Goal: Communication & Community: Answer question/provide support

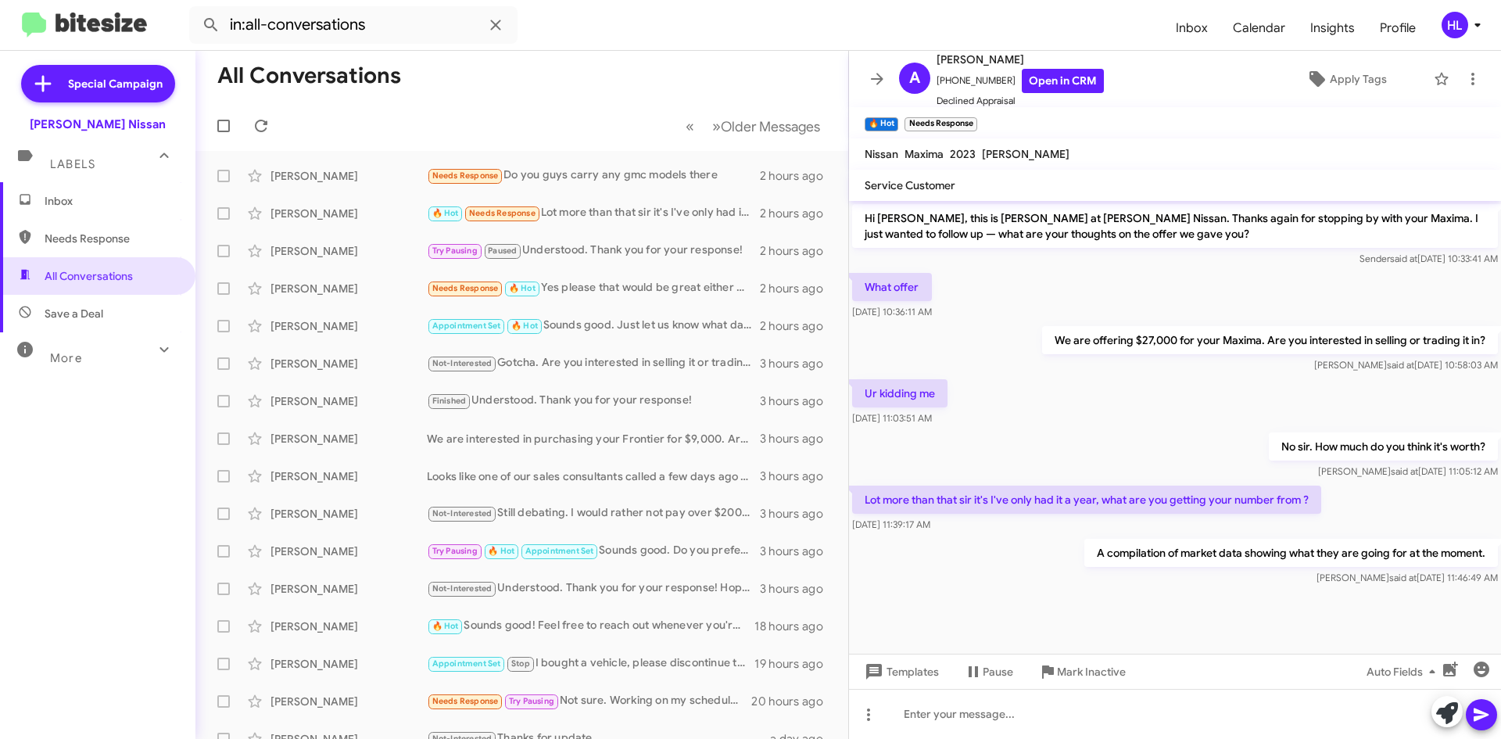
click at [117, 34] on img at bounding box center [84, 26] width 125 height 26
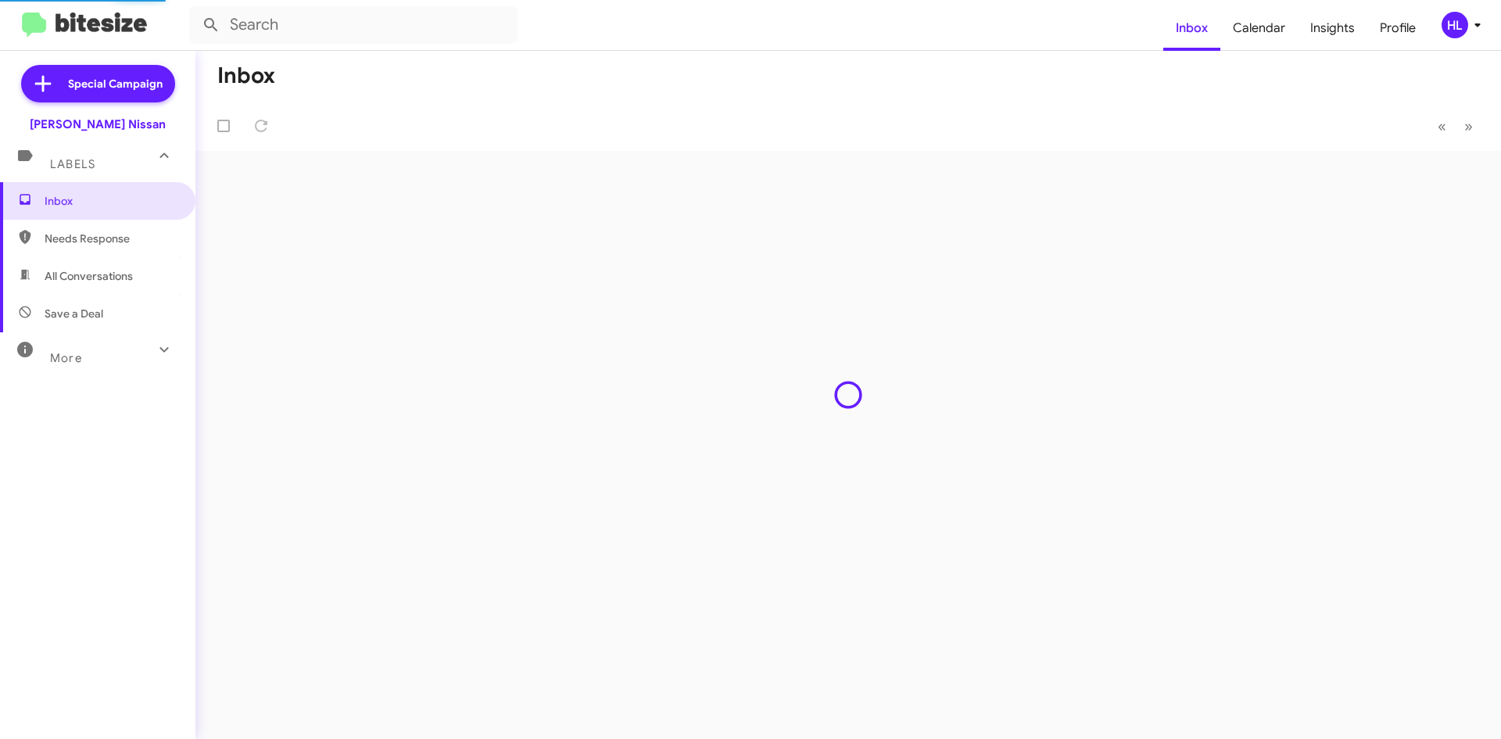
click at [127, 288] on span "All Conversations" at bounding box center [97, 276] width 195 height 38
type input "in:all-conversations"
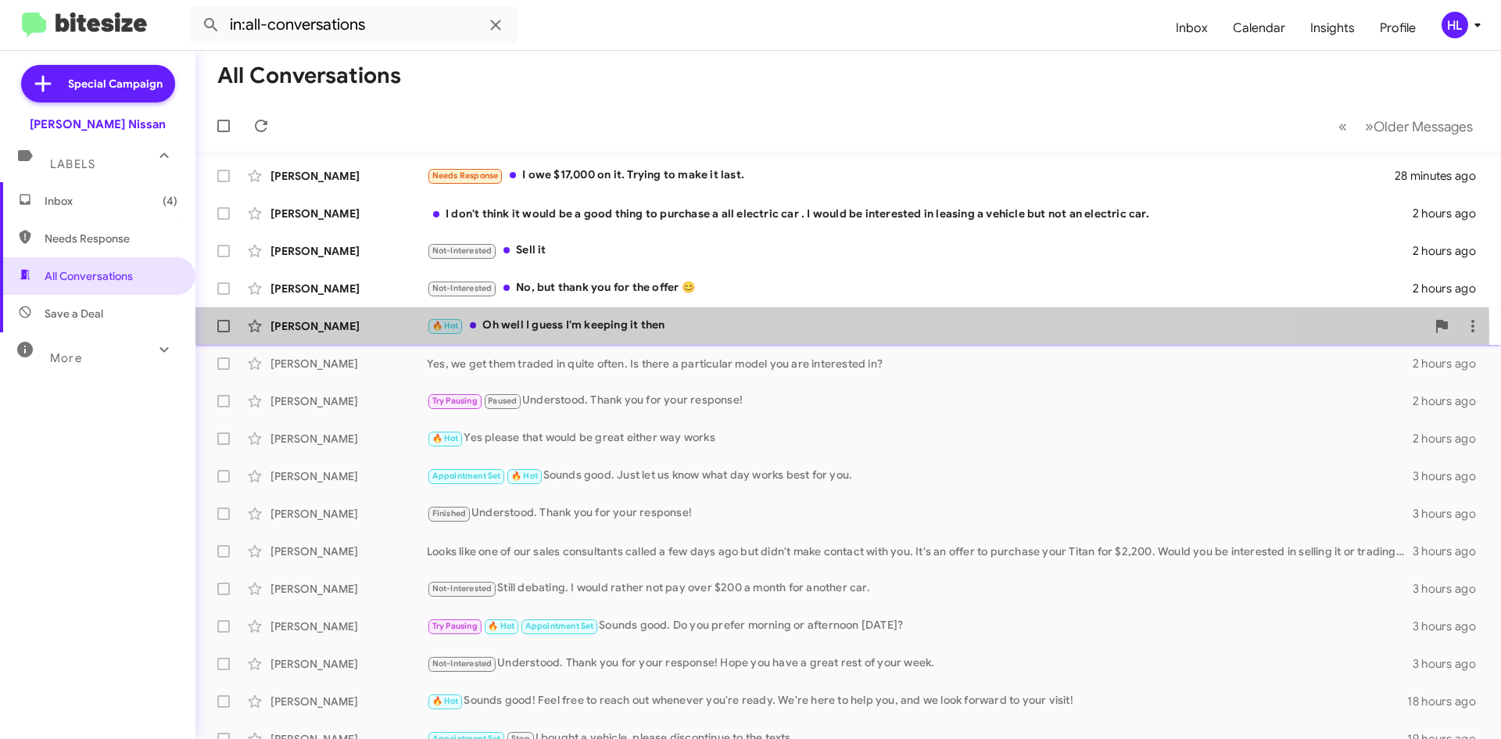
click at [300, 331] on div "[PERSON_NAME]" at bounding box center [349, 326] width 156 height 16
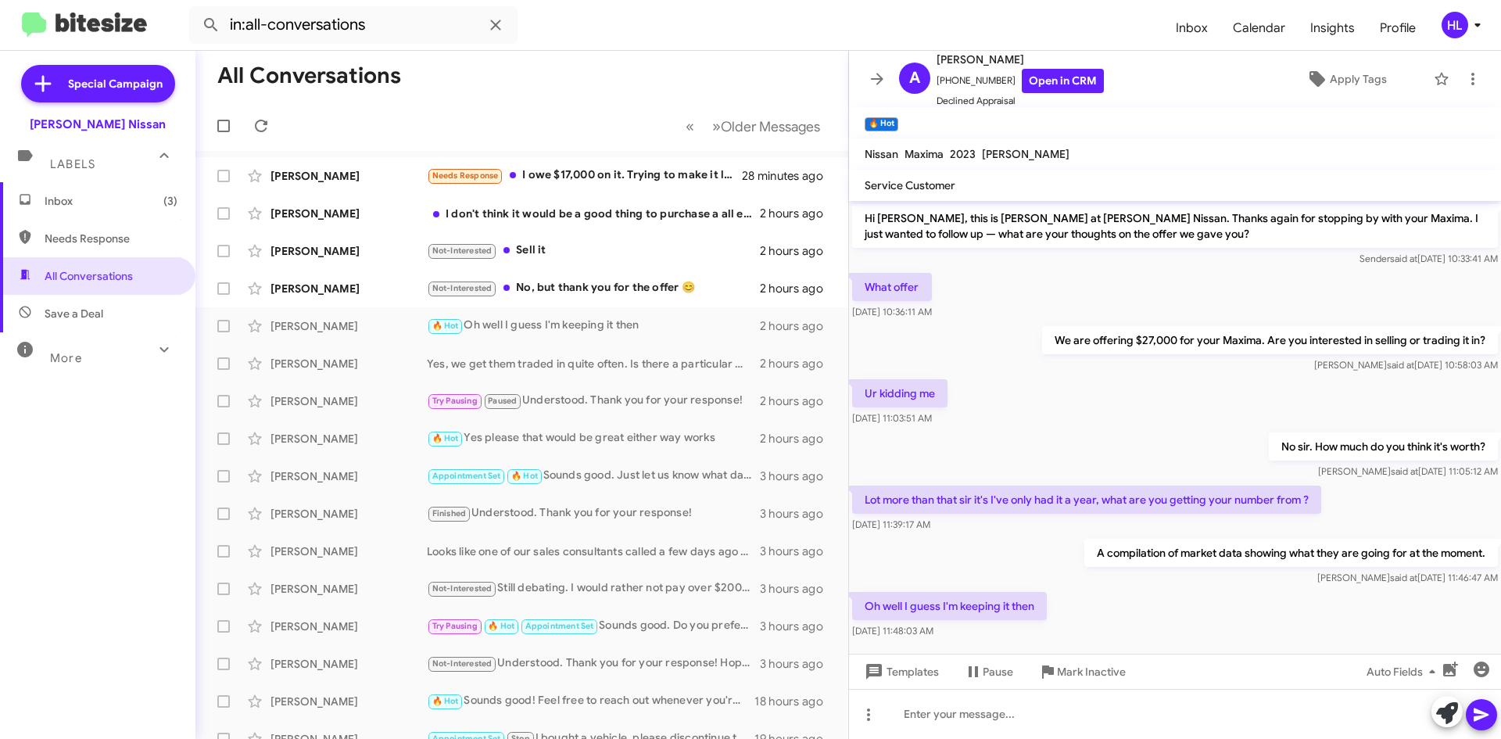
scroll to position [20, 0]
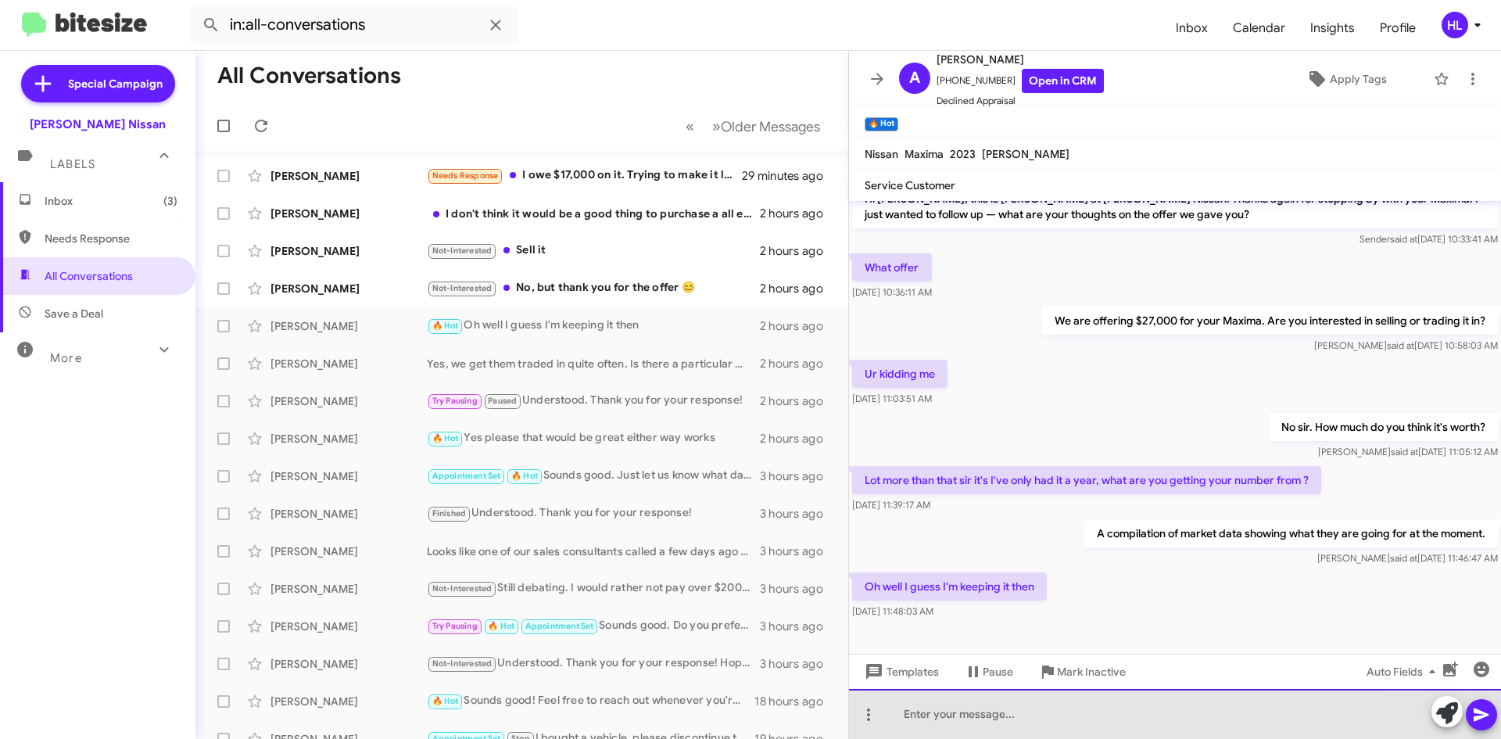
click at [1045, 717] on div at bounding box center [1175, 714] width 652 height 50
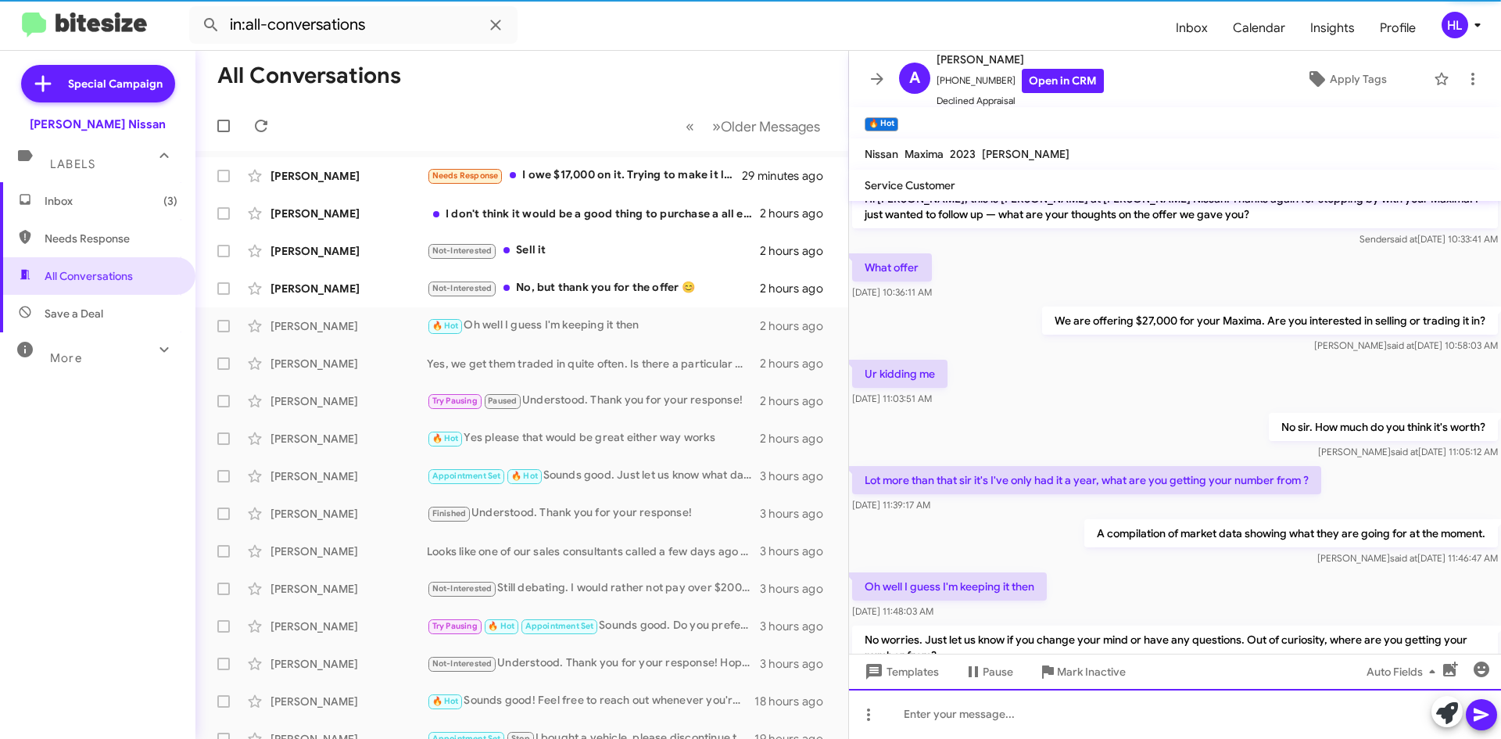
scroll to position [92, 0]
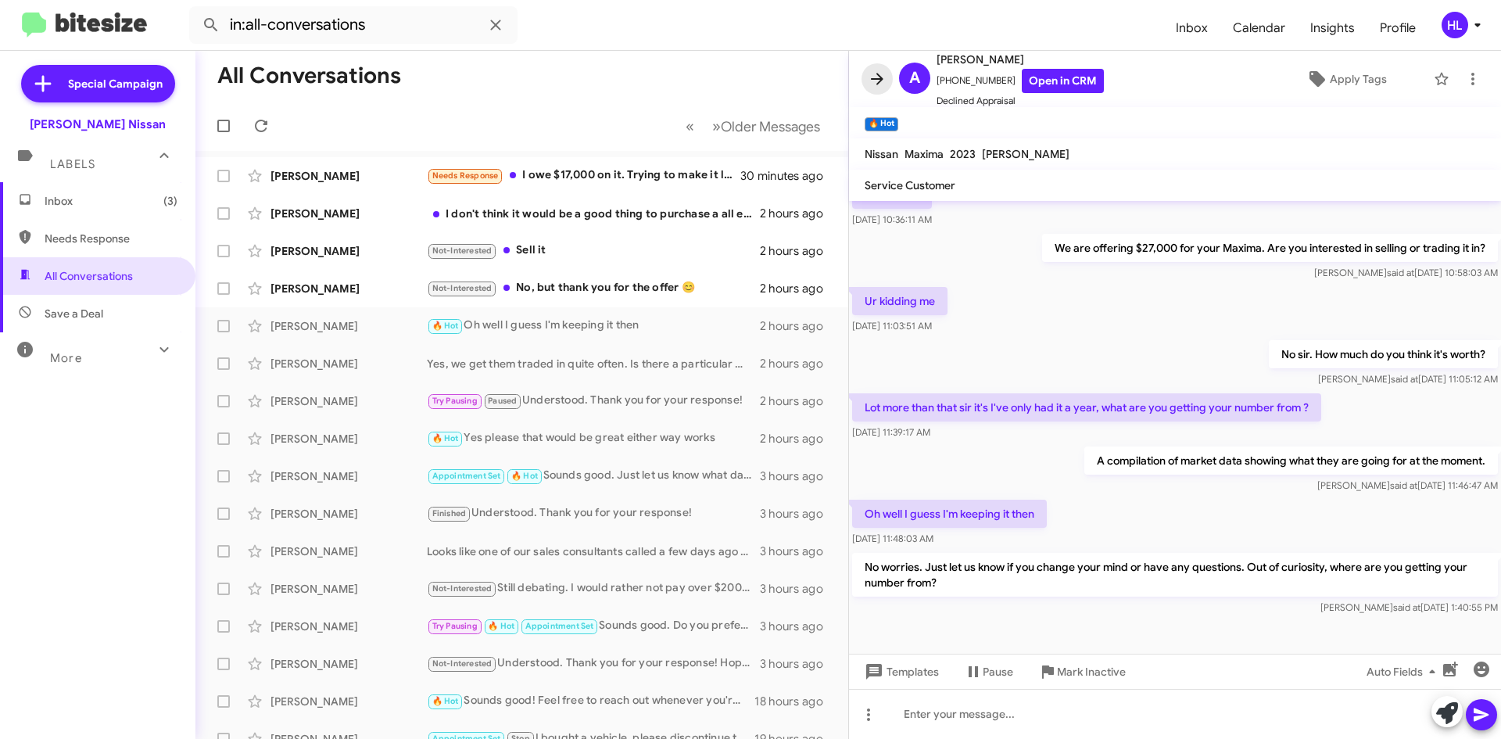
click at [882, 75] on icon at bounding box center [877, 79] width 19 height 19
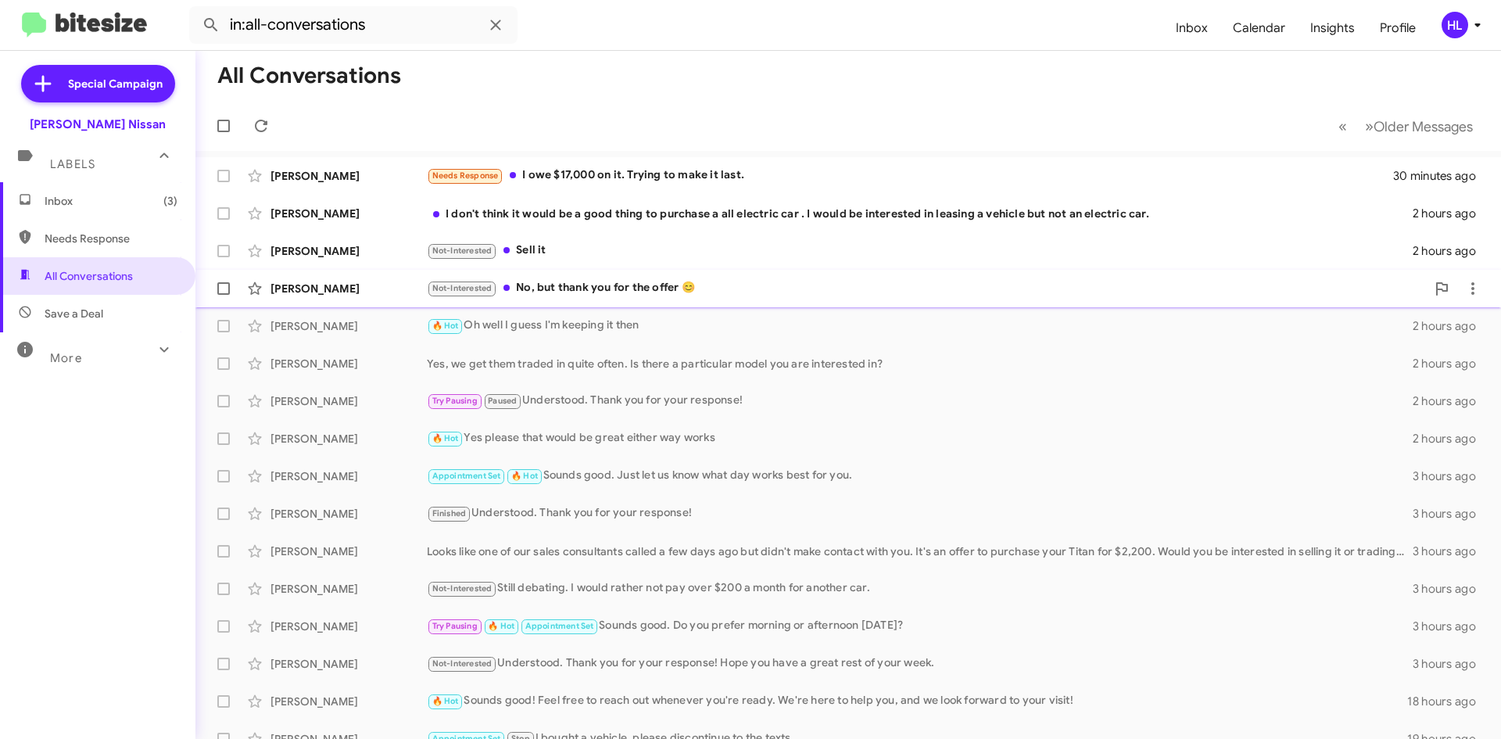
click at [353, 291] on div "[PERSON_NAME]" at bounding box center [349, 289] width 156 height 16
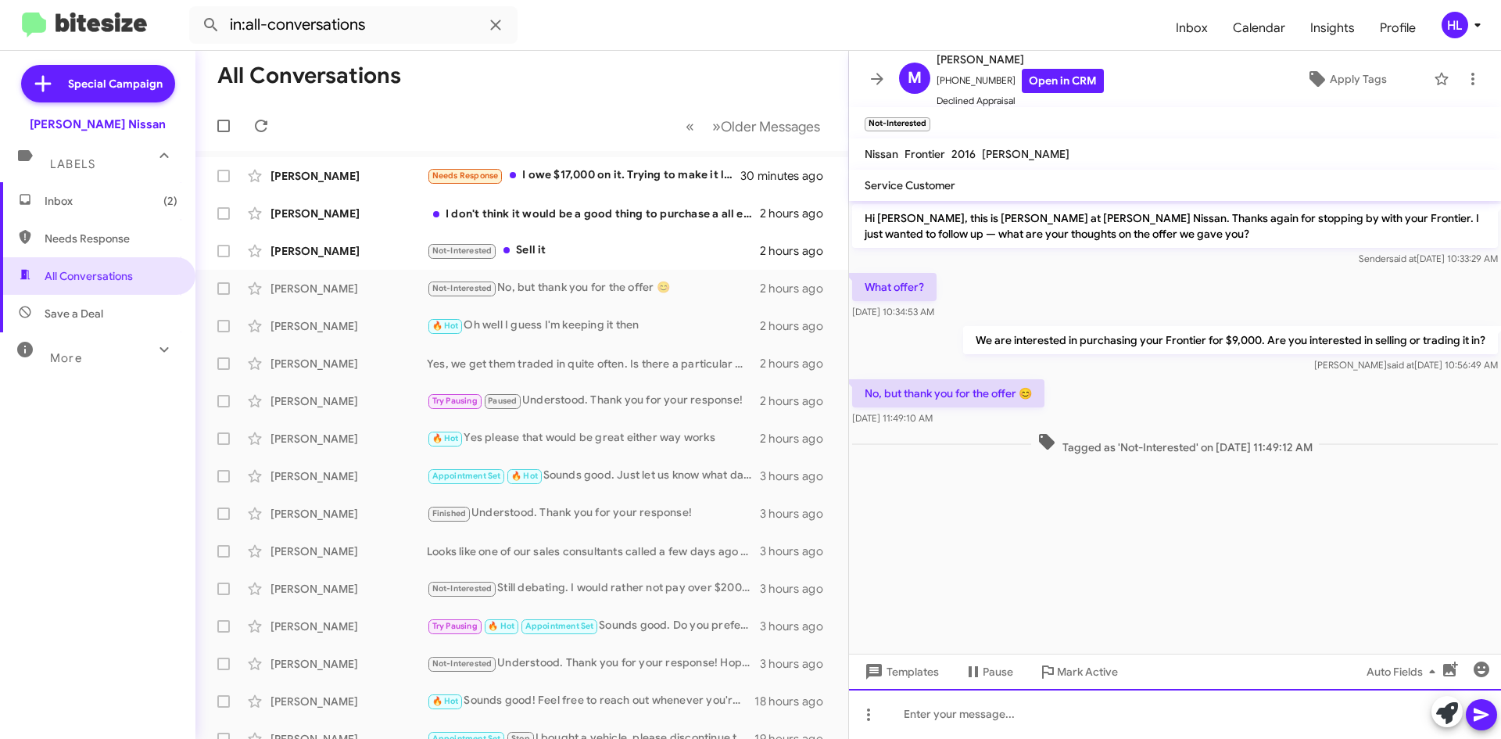
click at [1148, 723] on div at bounding box center [1175, 714] width 652 height 50
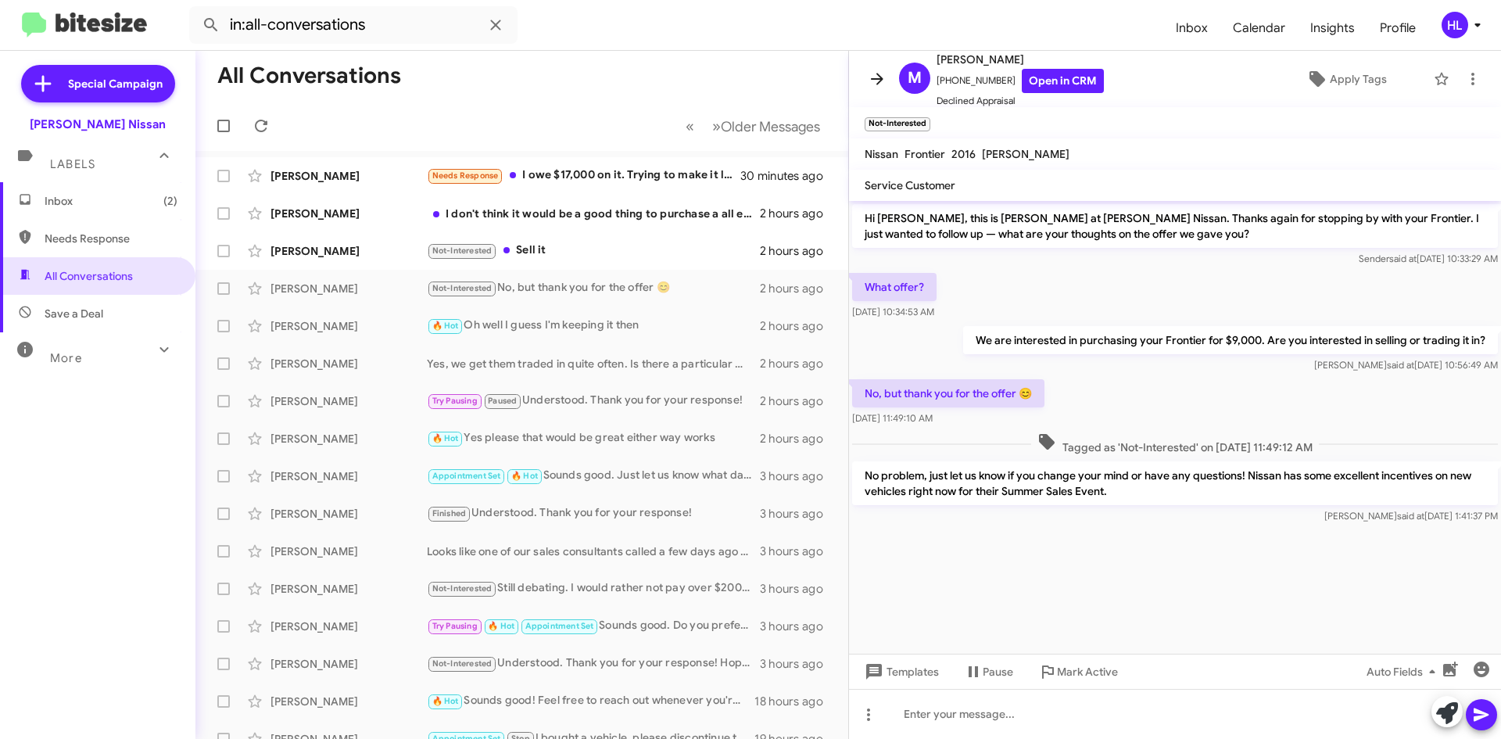
click at [884, 81] on icon at bounding box center [877, 79] width 19 height 19
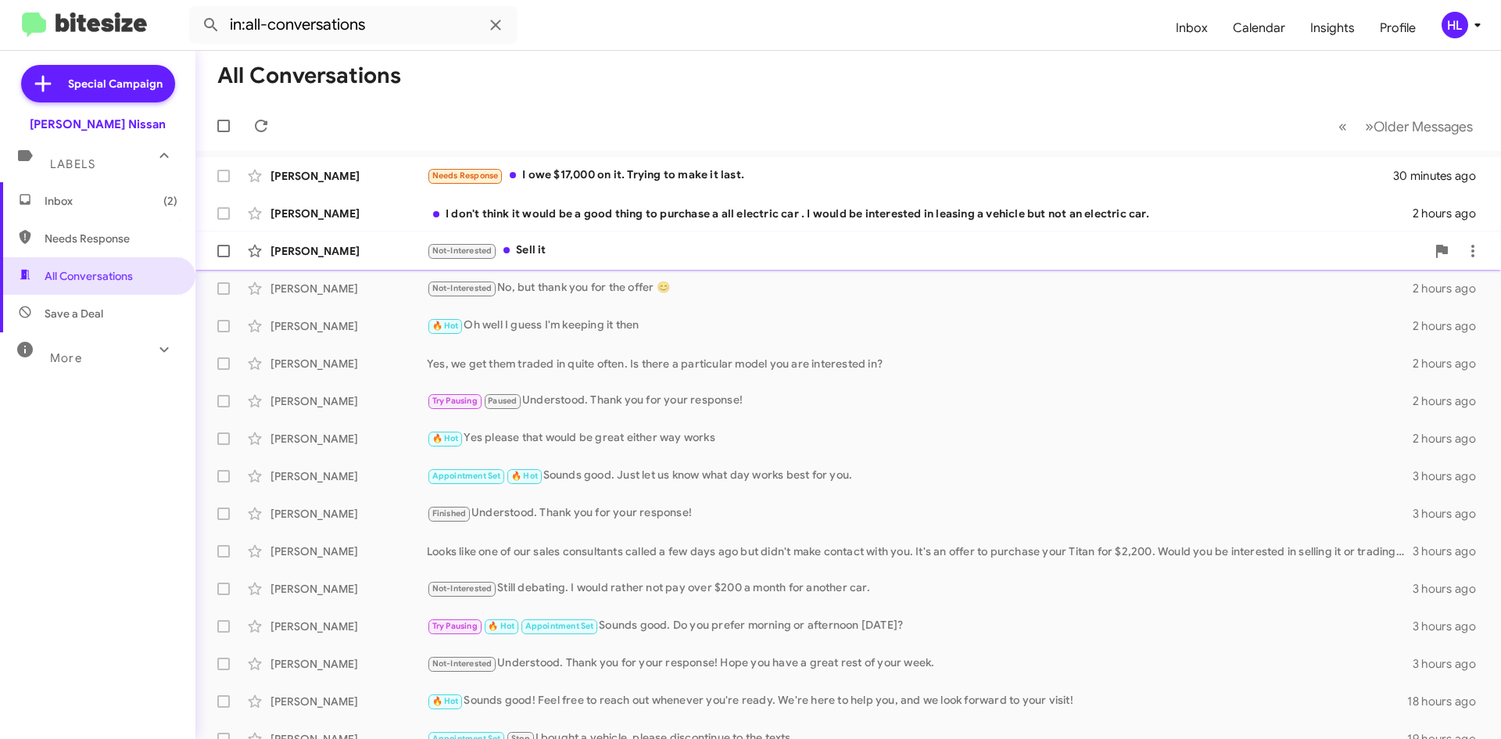
click at [375, 239] on div "[PERSON_NAME] Not-Interested Sell it 2 hours ago" at bounding box center [848, 250] width 1281 height 31
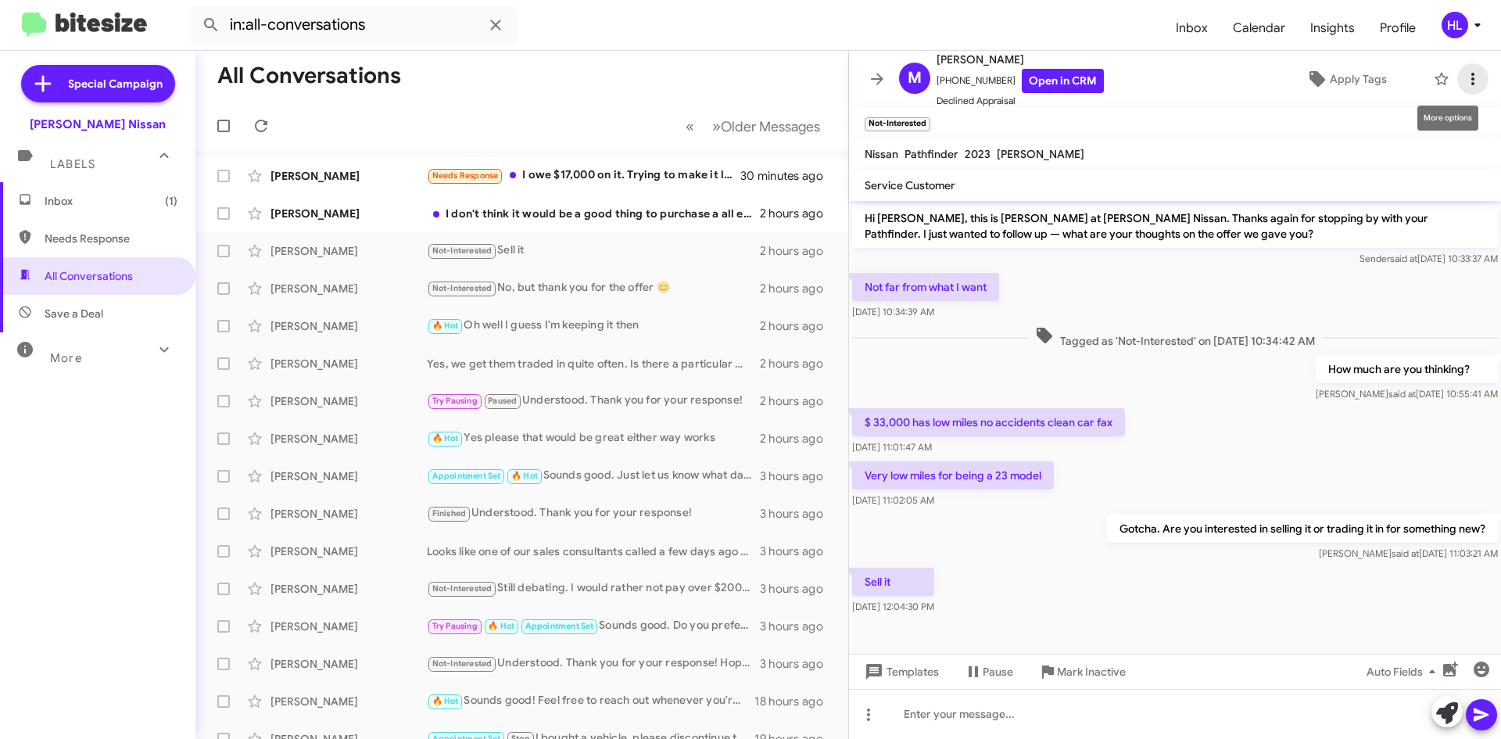
click at [1465, 74] on icon at bounding box center [1473, 79] width 19 height 19
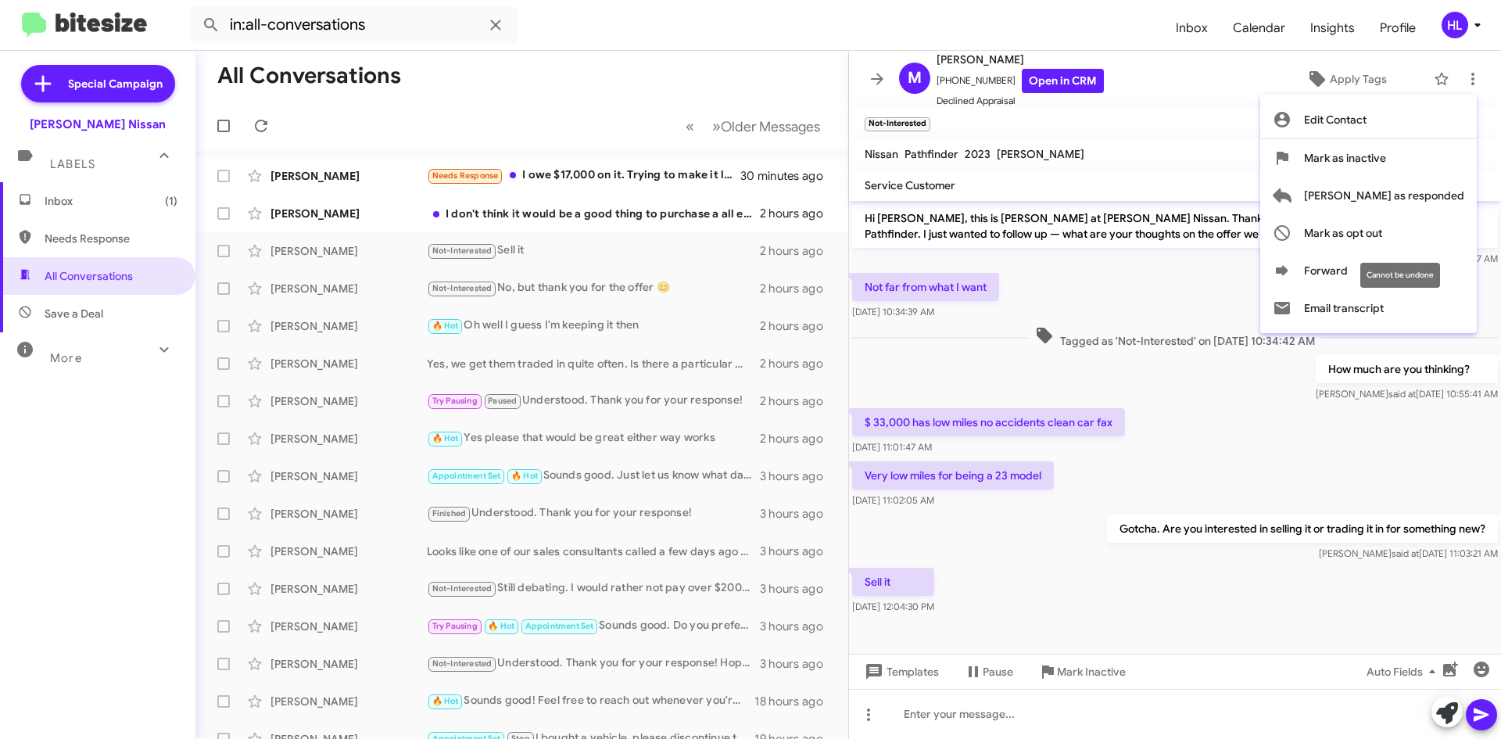
click at [1422, 282] on div "Cannot be undone" at bounding box center [1401, 275] width 80 height 25
click at [1412, 271] on button "Forward" at bounding box center [1369, 271] width 217 height 38
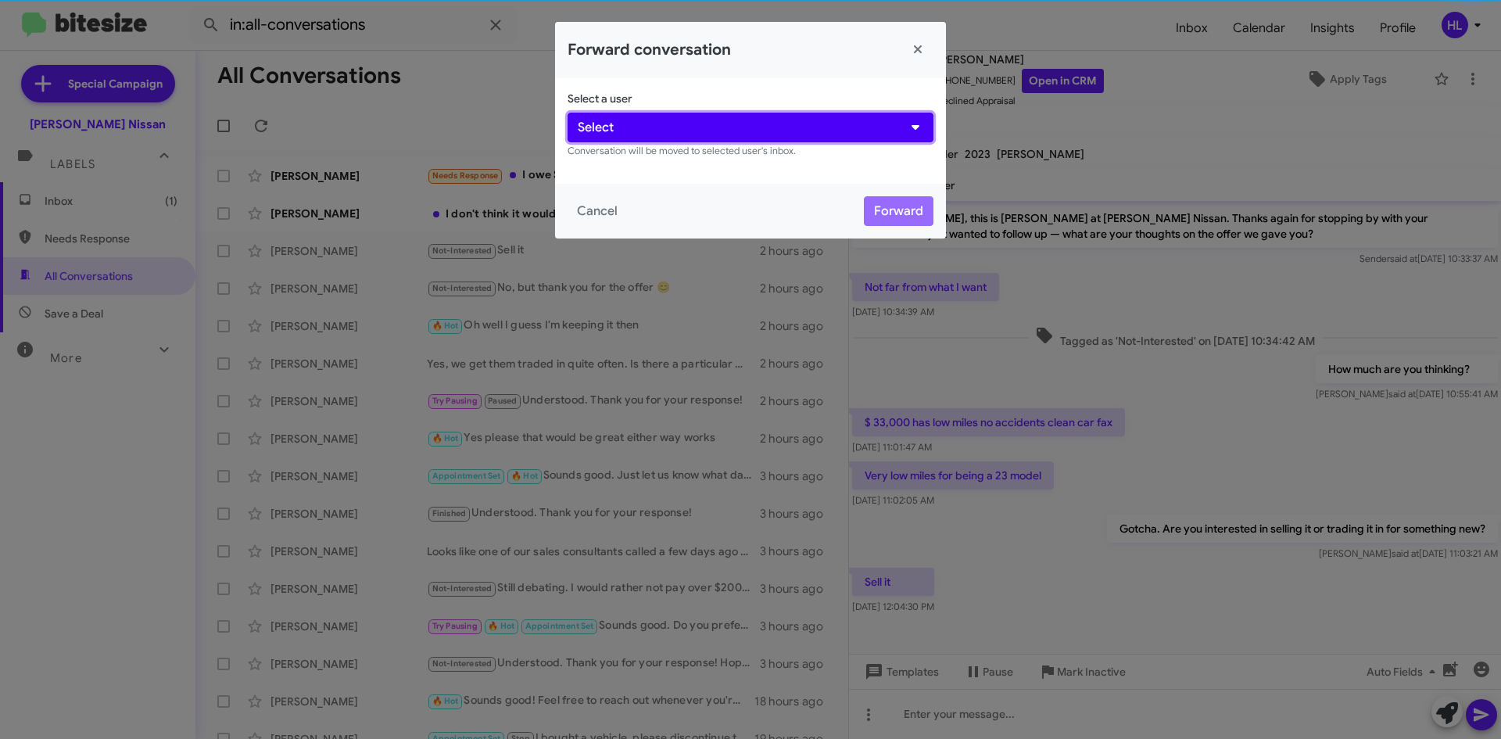
click at [787, 134] on button "Select" at bounding box center [751, 128] width 366 height 30
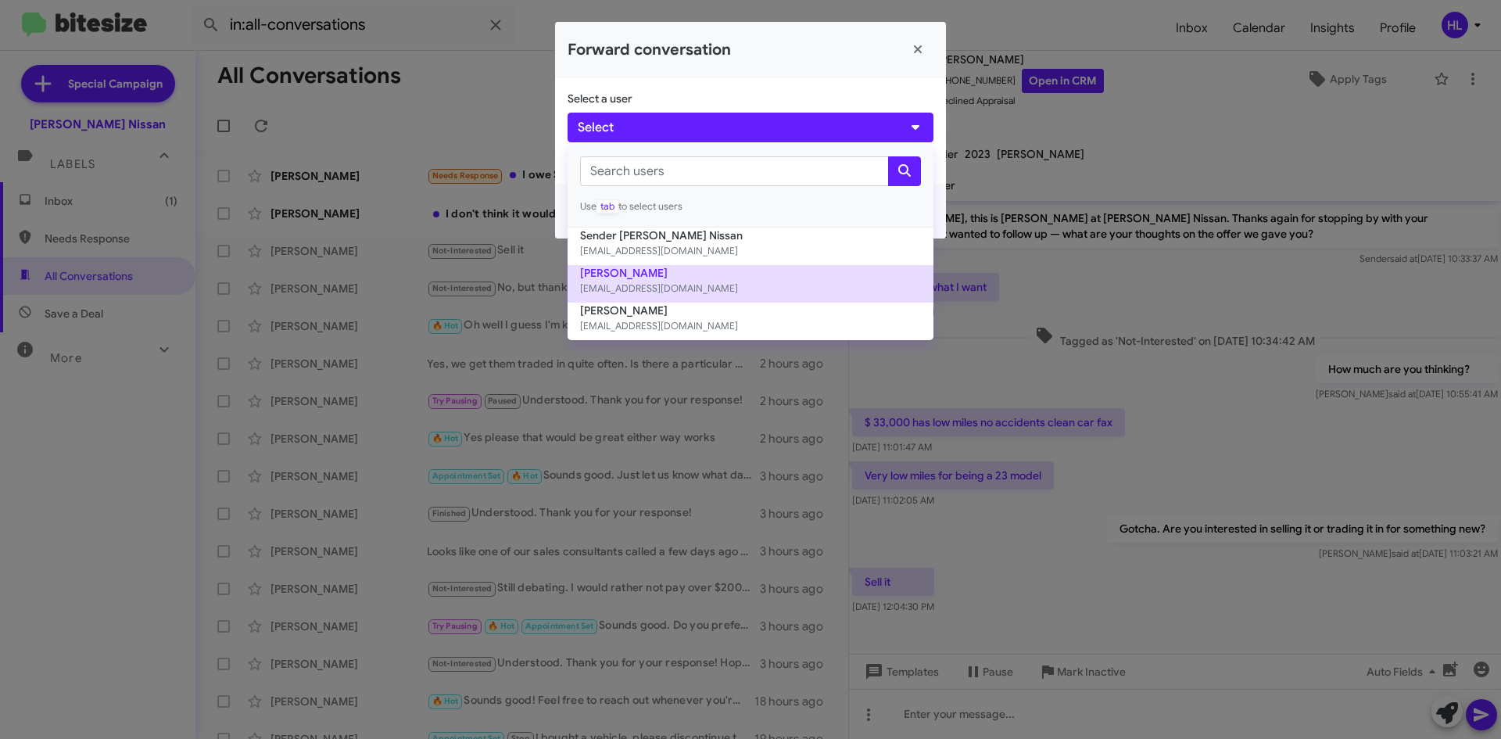
click at [740, 302] on button "[PERSON_NAME] [EMAIL_ADDRESS][DOMAIN_NAME]" at bounding box center [751, 284] width 366 height 38
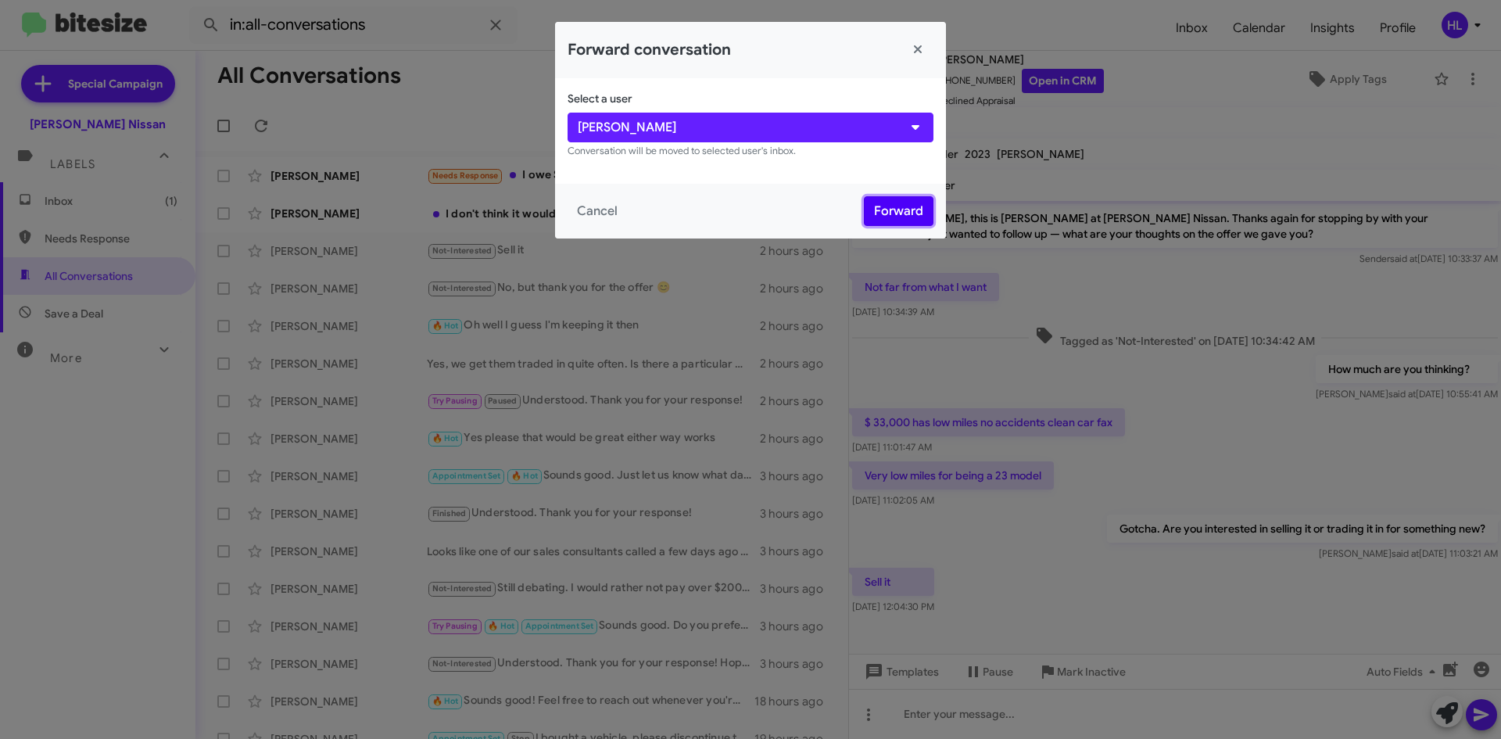
click at [890, 218] on button "Forward" at bounding box center [899, 211] width 70 height 30
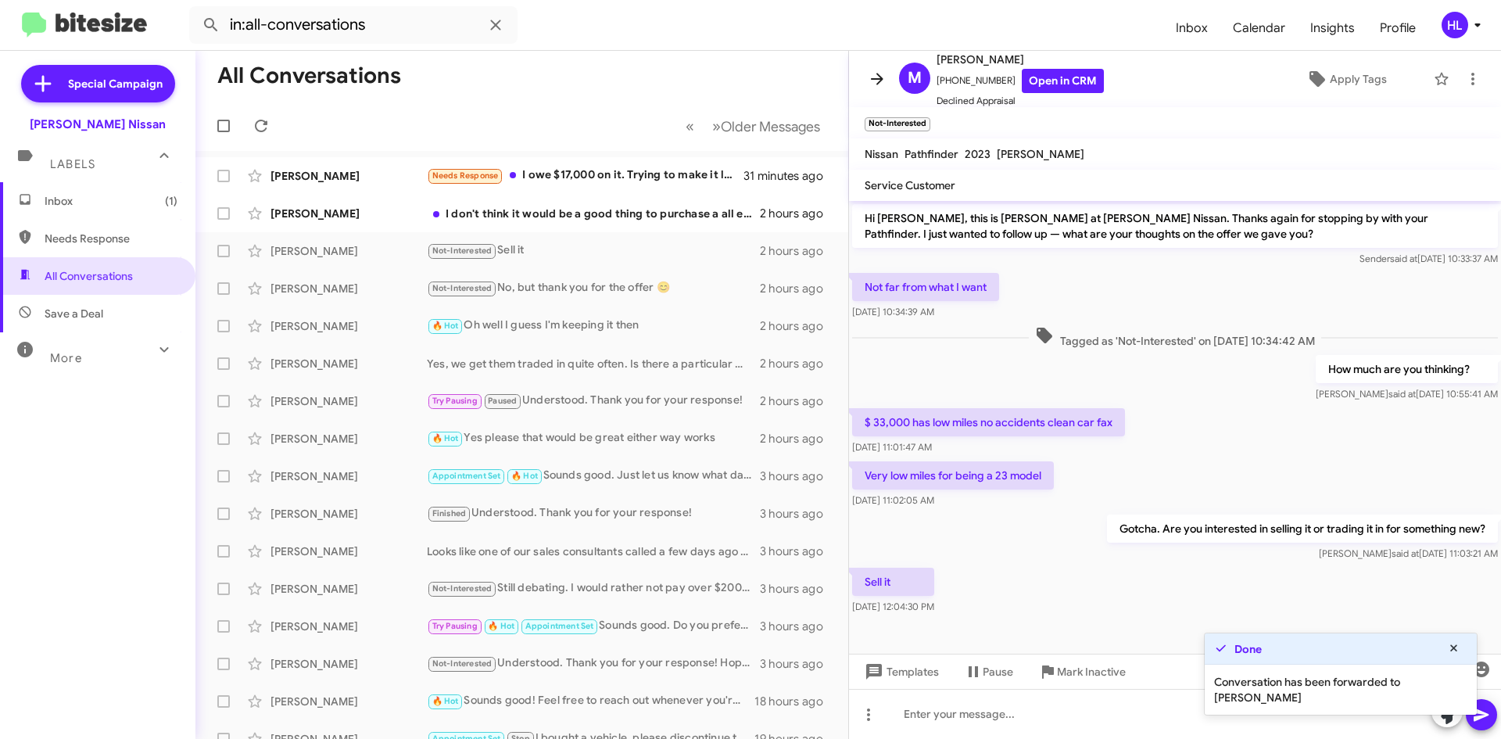
click at [876, 88] on button at bounding box center [877, 78] width 31 height 31
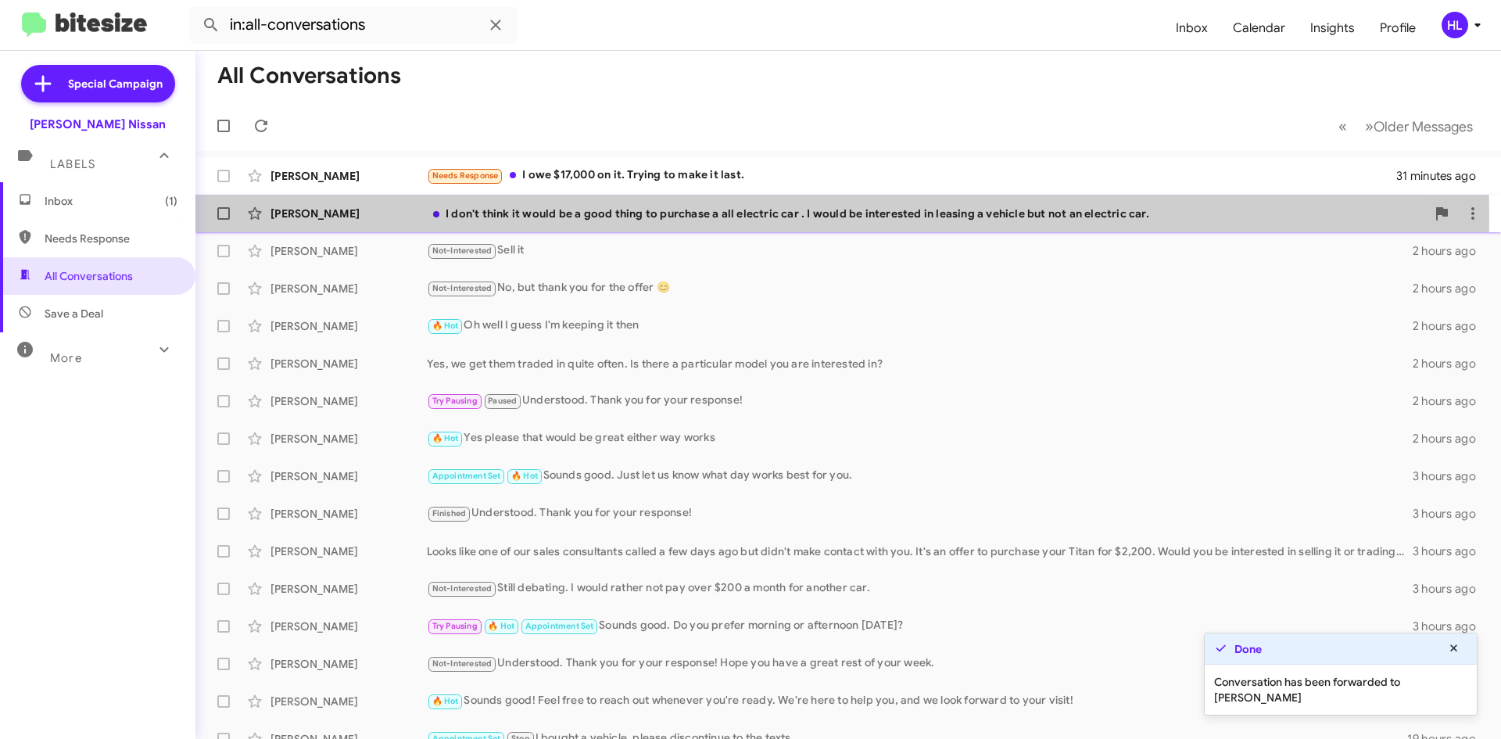
click at [365, 217] on div "[PERSON_NAME]" at bounding box center [349, 214] width 156 height 16
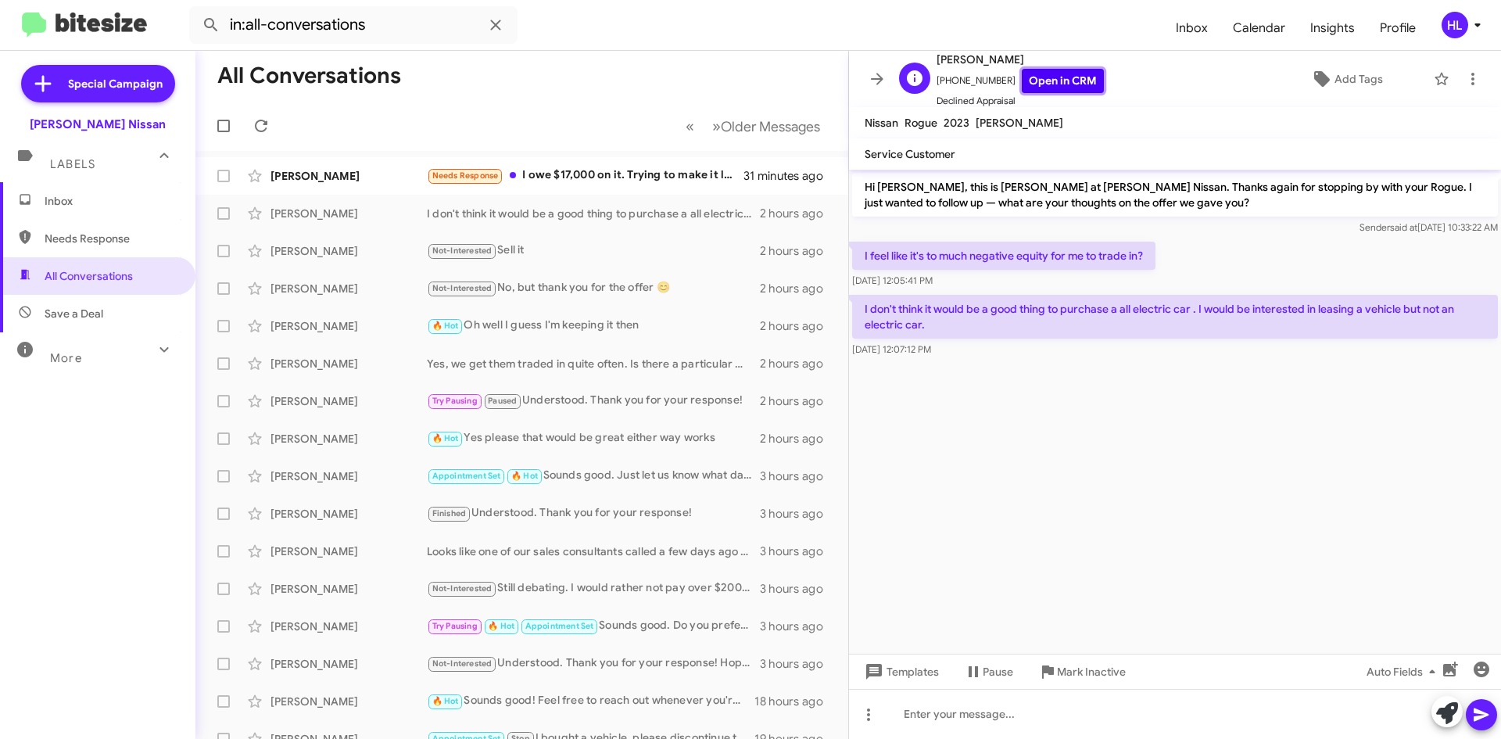
click at [1071, 80] on link "Open in CRM" at bounding box center [1063, 81] width 82 height 24
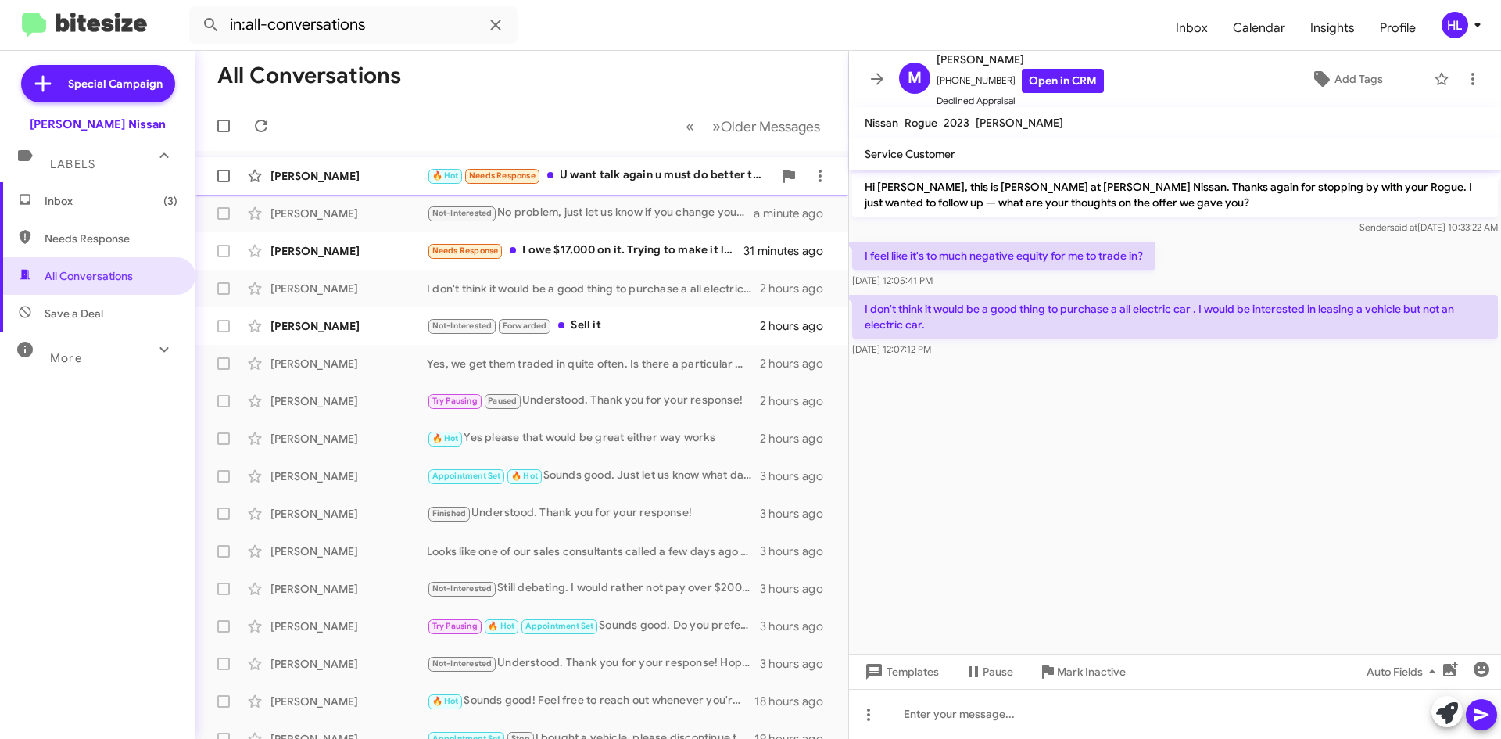
click at [693, 181] on div "🔥 Hot Needs Response U want talk again u must do better than 27 sir ! These Max…" at bounding box center [600, 176] width 346 height 18
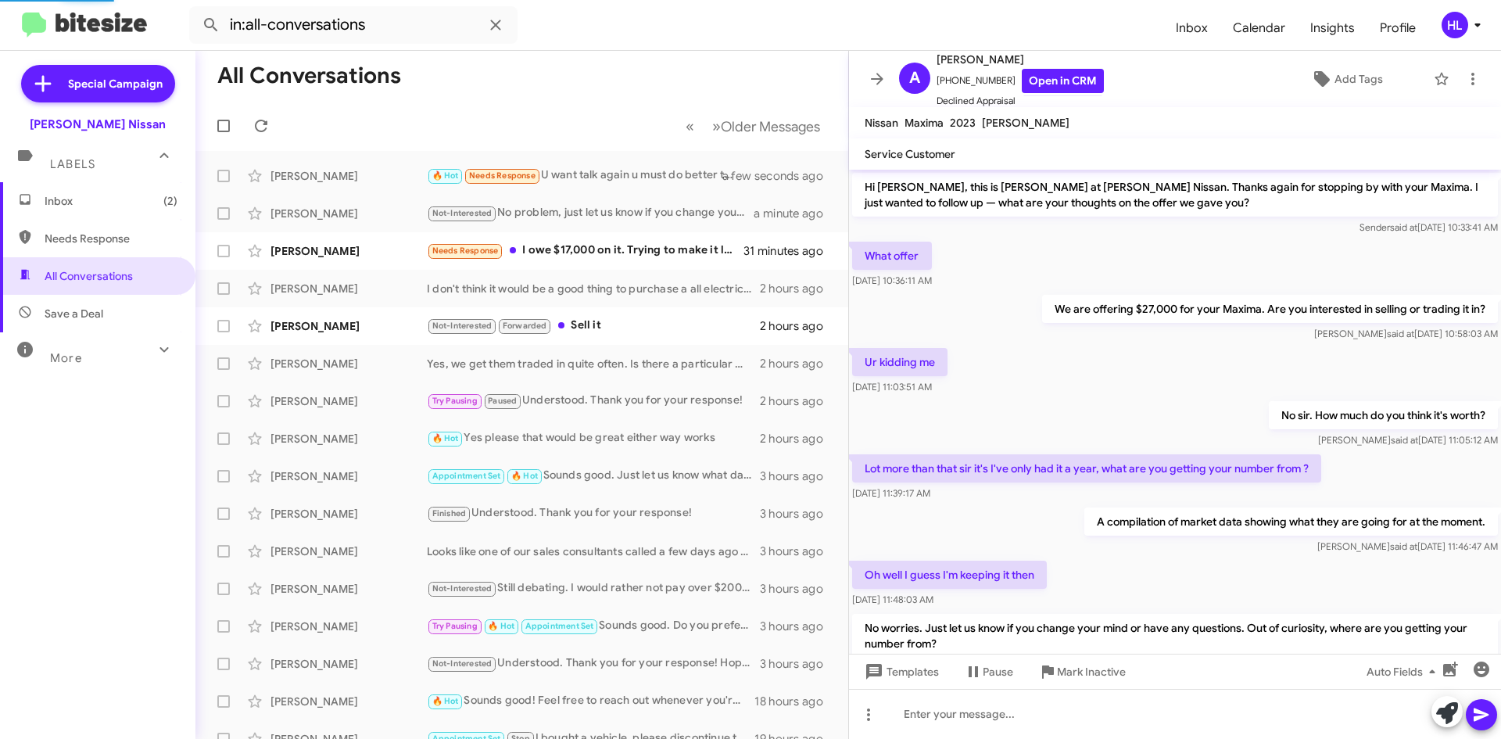
scroll to position [118, 0]
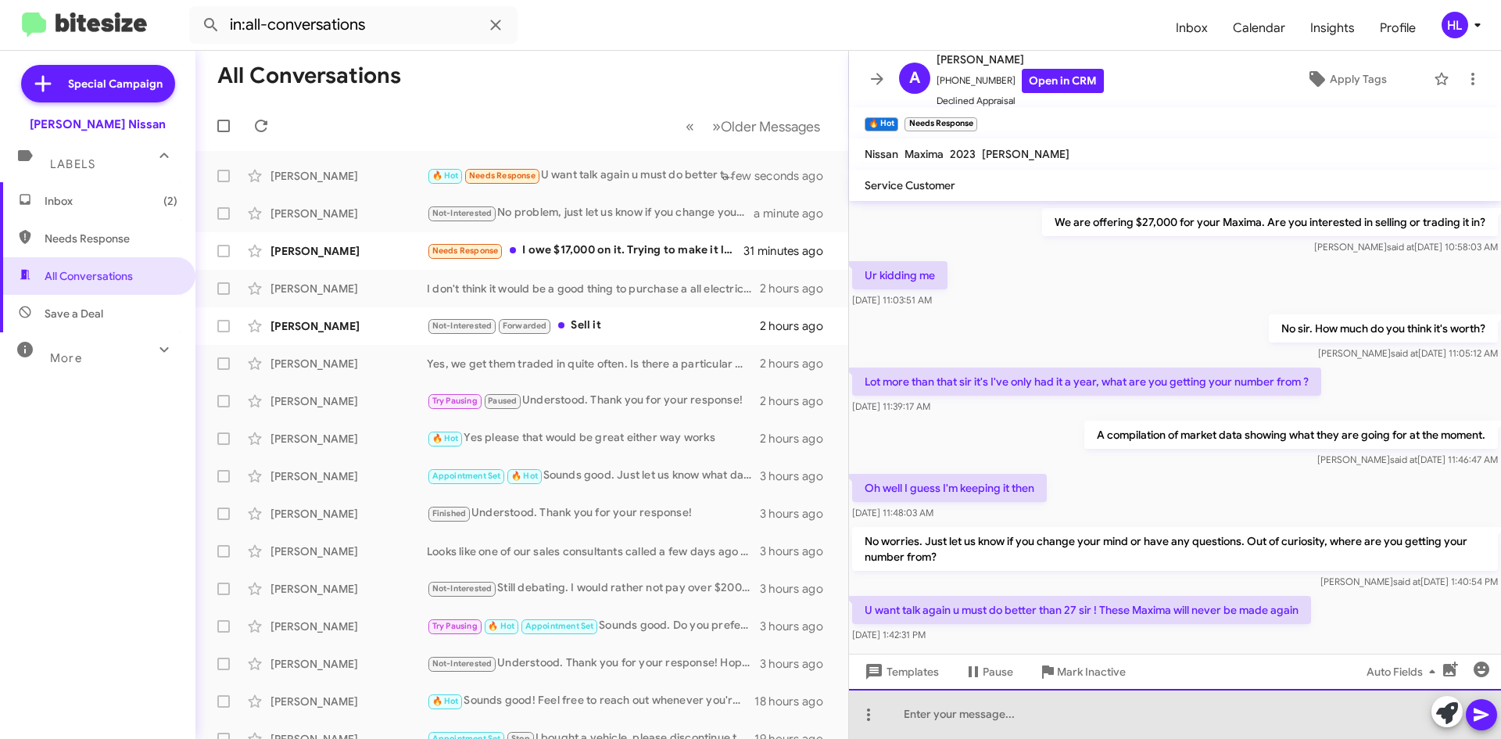
click at [1210, 736] on div at bounding box center [1175, 714] width 652 height 50
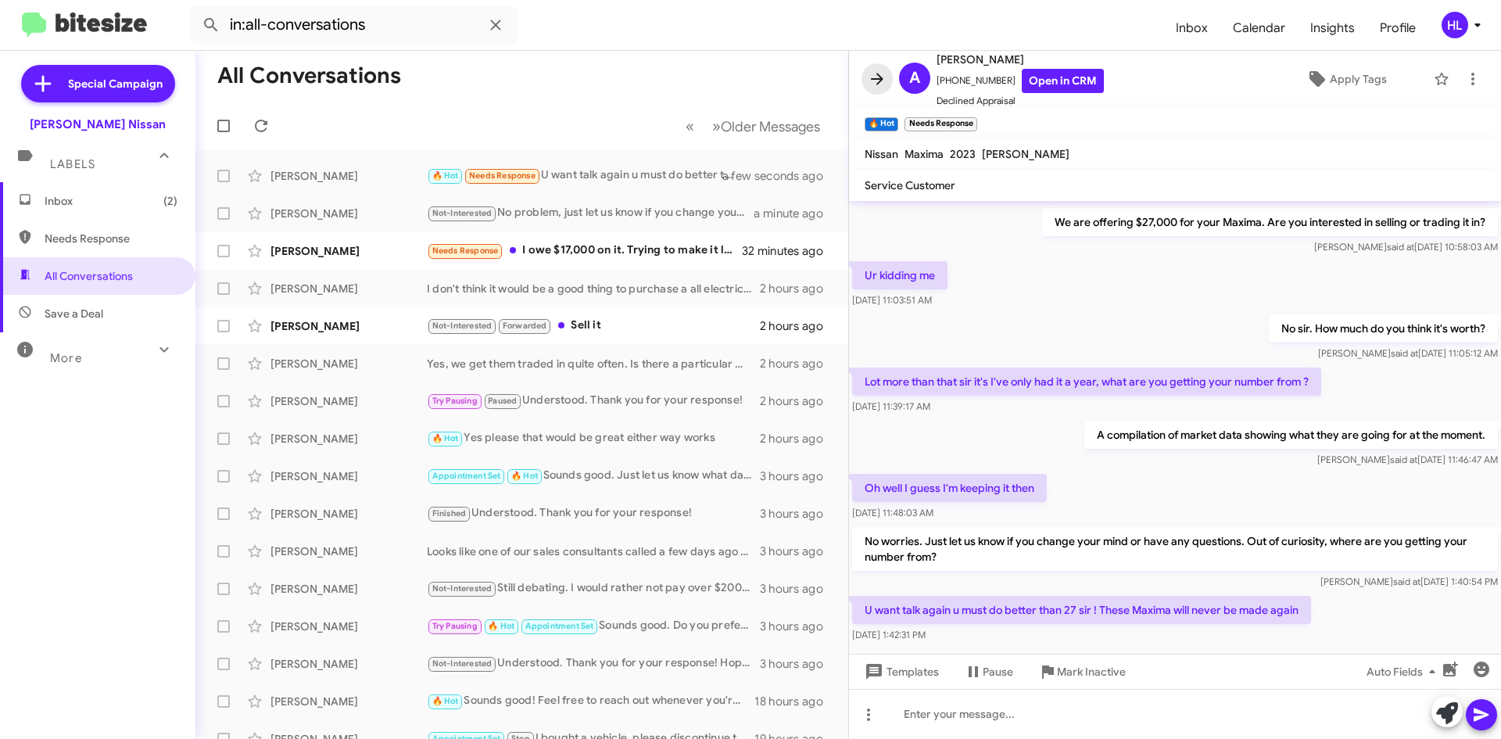
click at [877, 81] on icon at bounding box center [877, 79] width 19 height 19
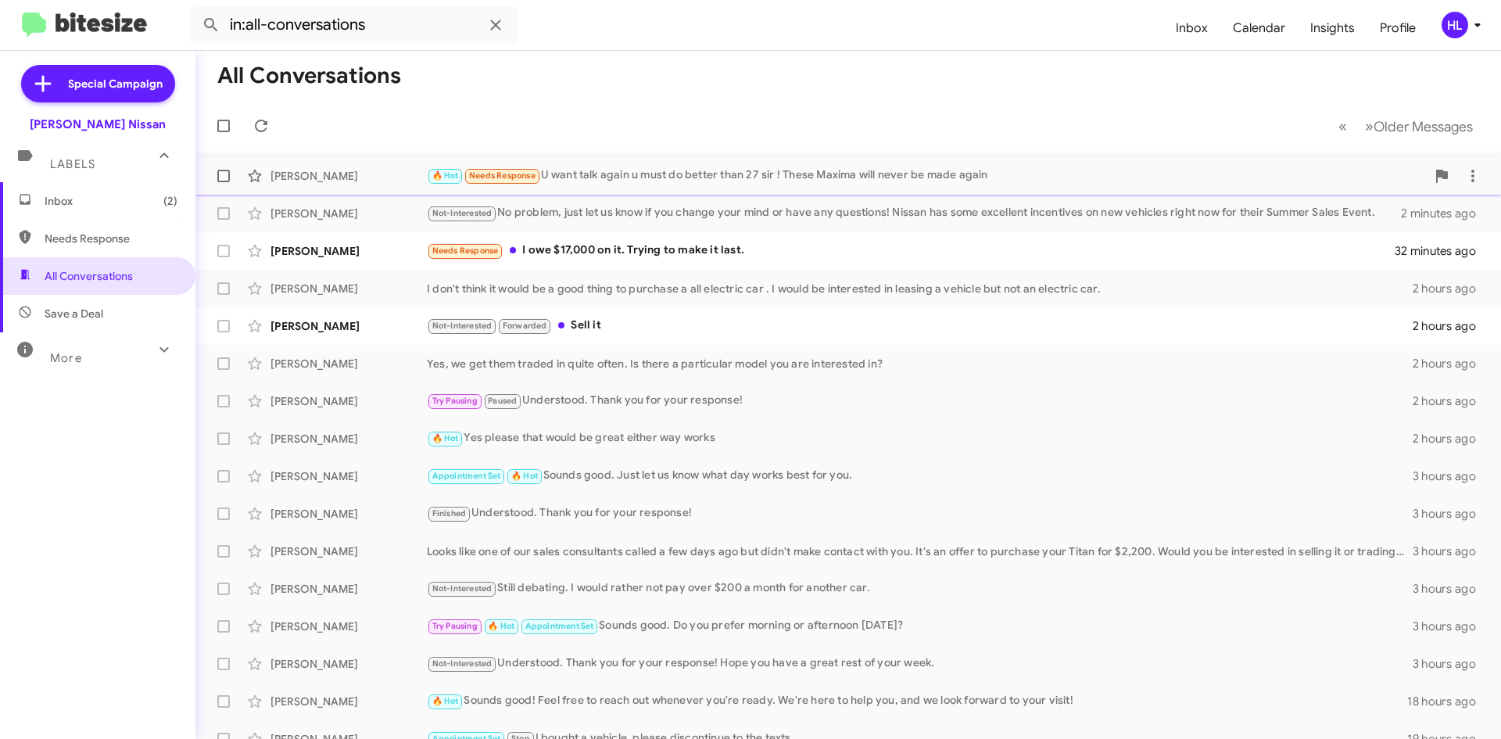
click at [337, 179] on div "[PERSON_NAME]" at bounding box center [349, 176] width 156 height 16
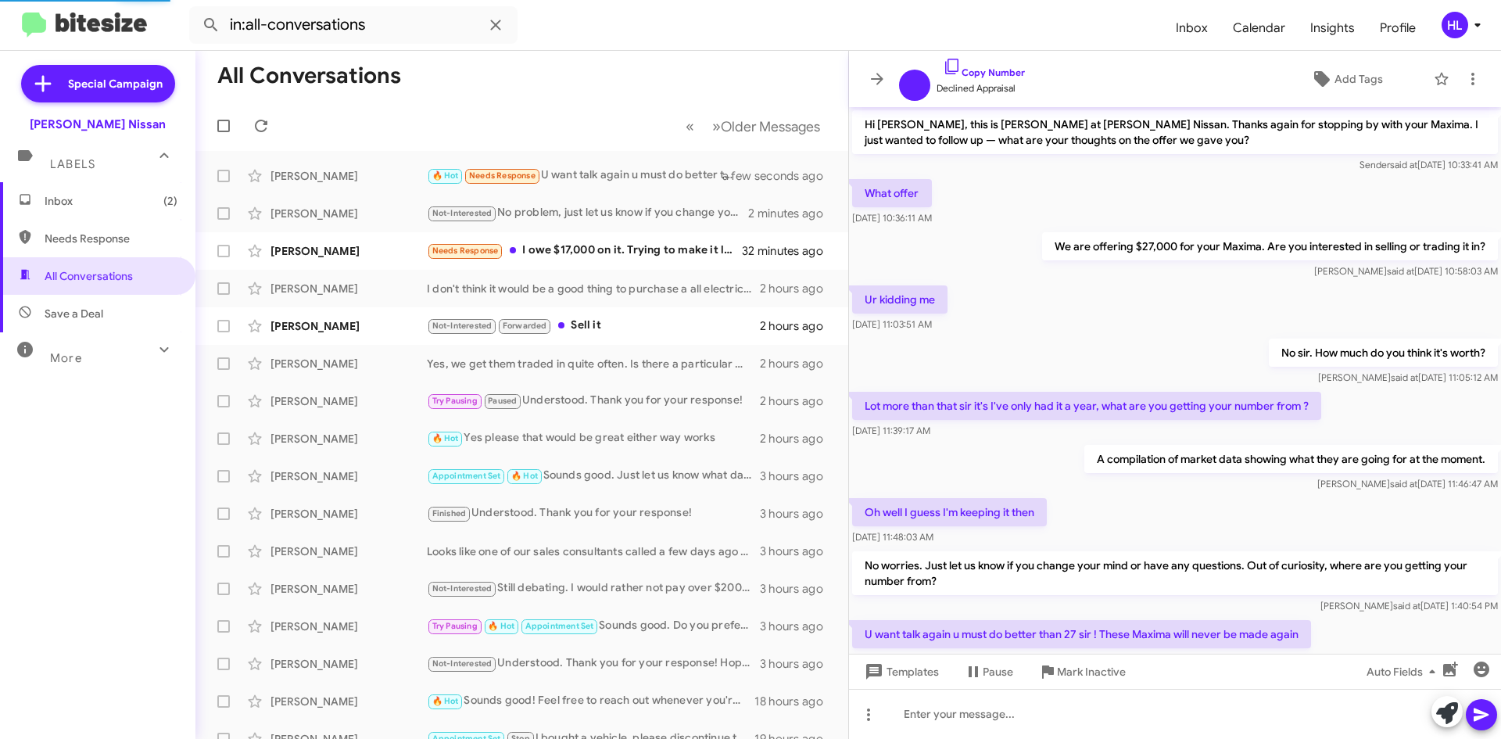
scroll to position [56, 0]
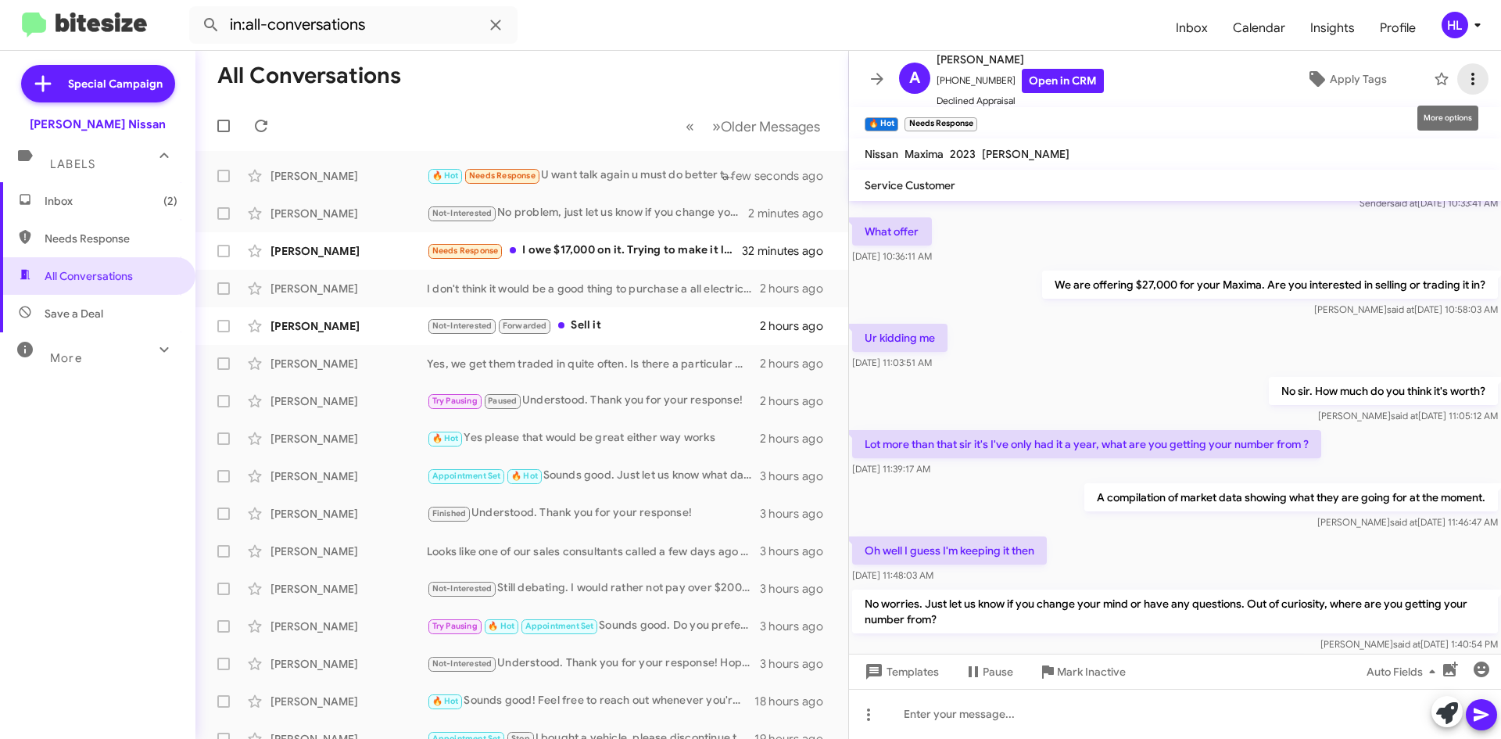
click at [1464, 77] on icon at bounding box center [1473, 79] width 19 height 19
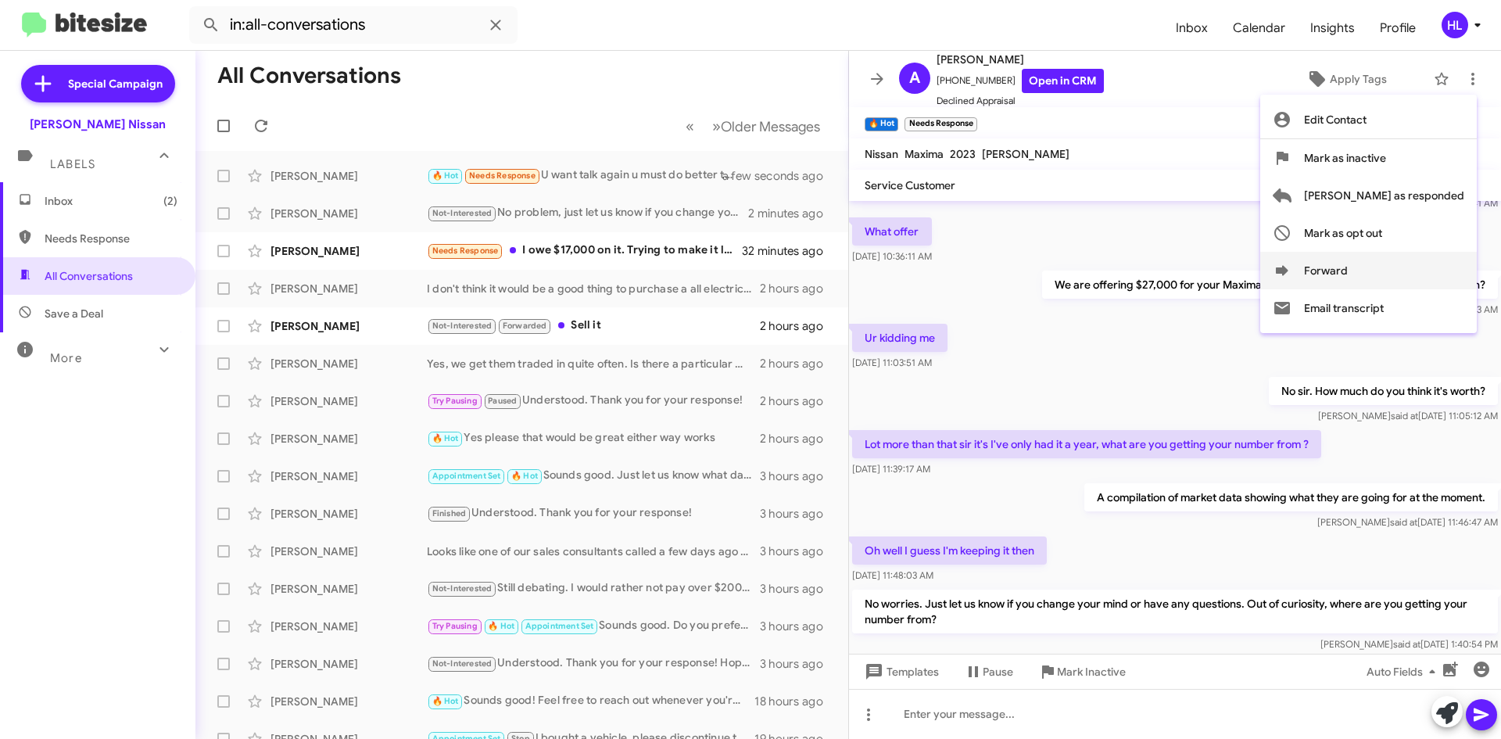
click at [1408, 273] on button "Forward" at bounding box center [1369, 271] width 217 height 38
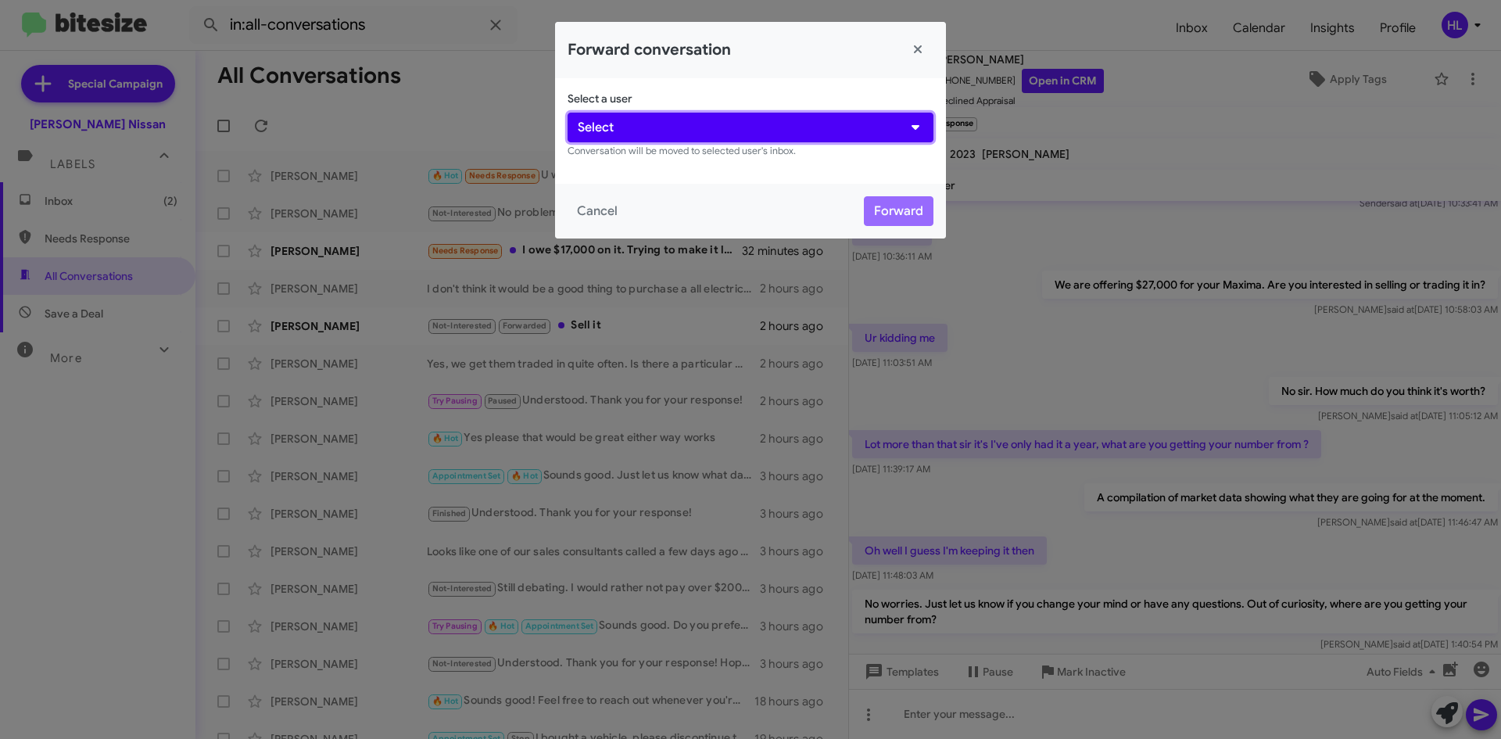
click at [709, 135] on button "Select" at bounding box center [751, 128] width 366 height 30
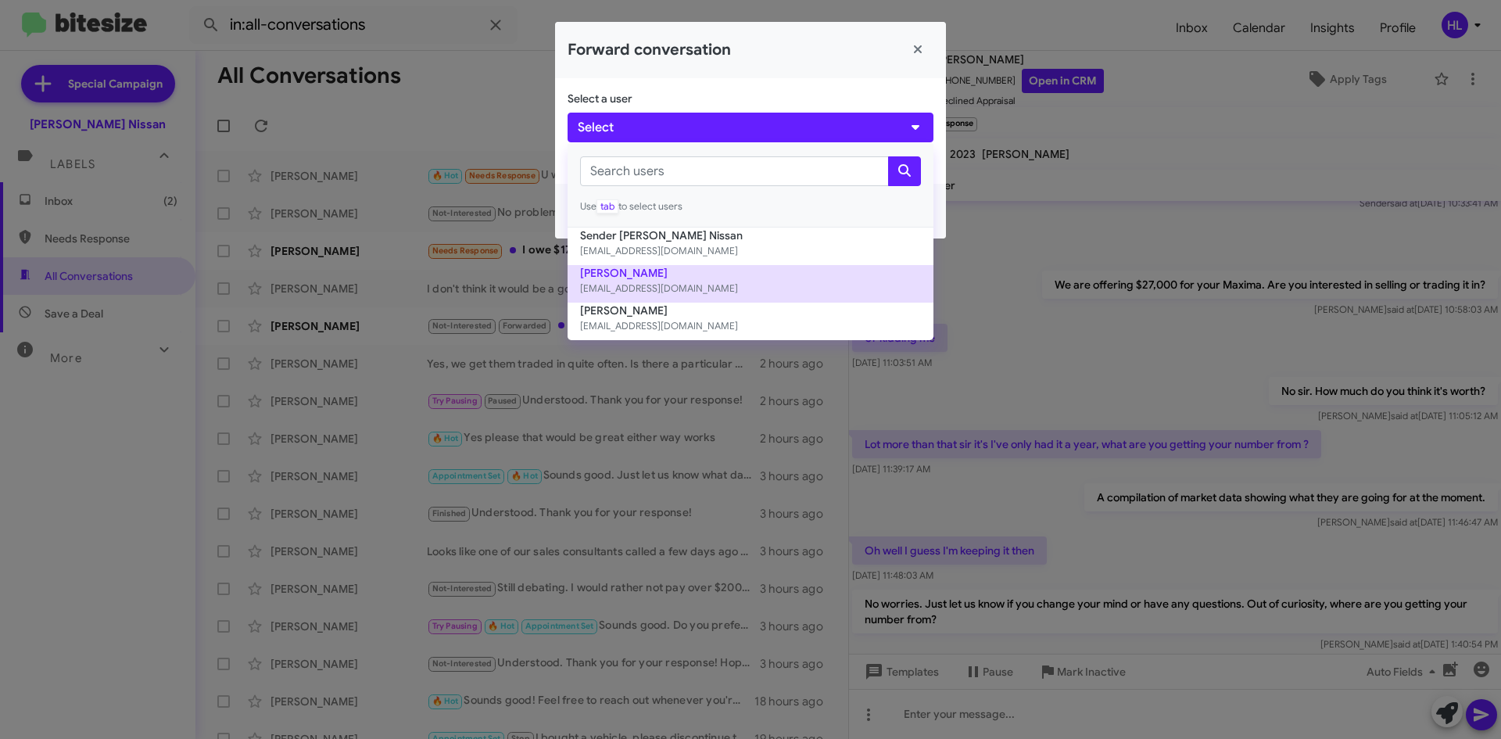
click at [733, 279] on button "[PERSON_NAME] [EMAIL_ADDRESS][DOMAIN_NAME]" at bounding box center [751, 284] width 366 height 38
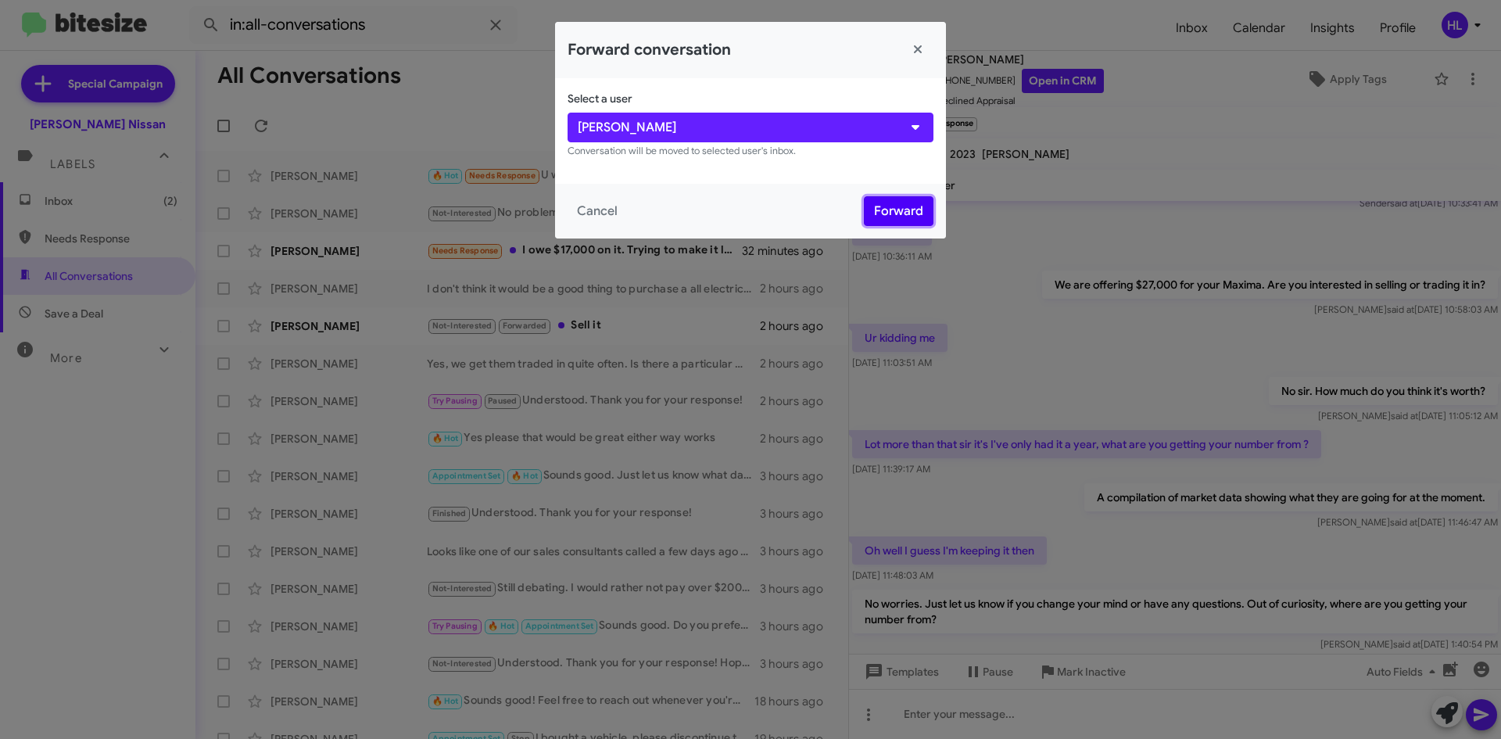
click at [896, 216] on button "Forward" at bounding box center [899, 211] width 70 height 30
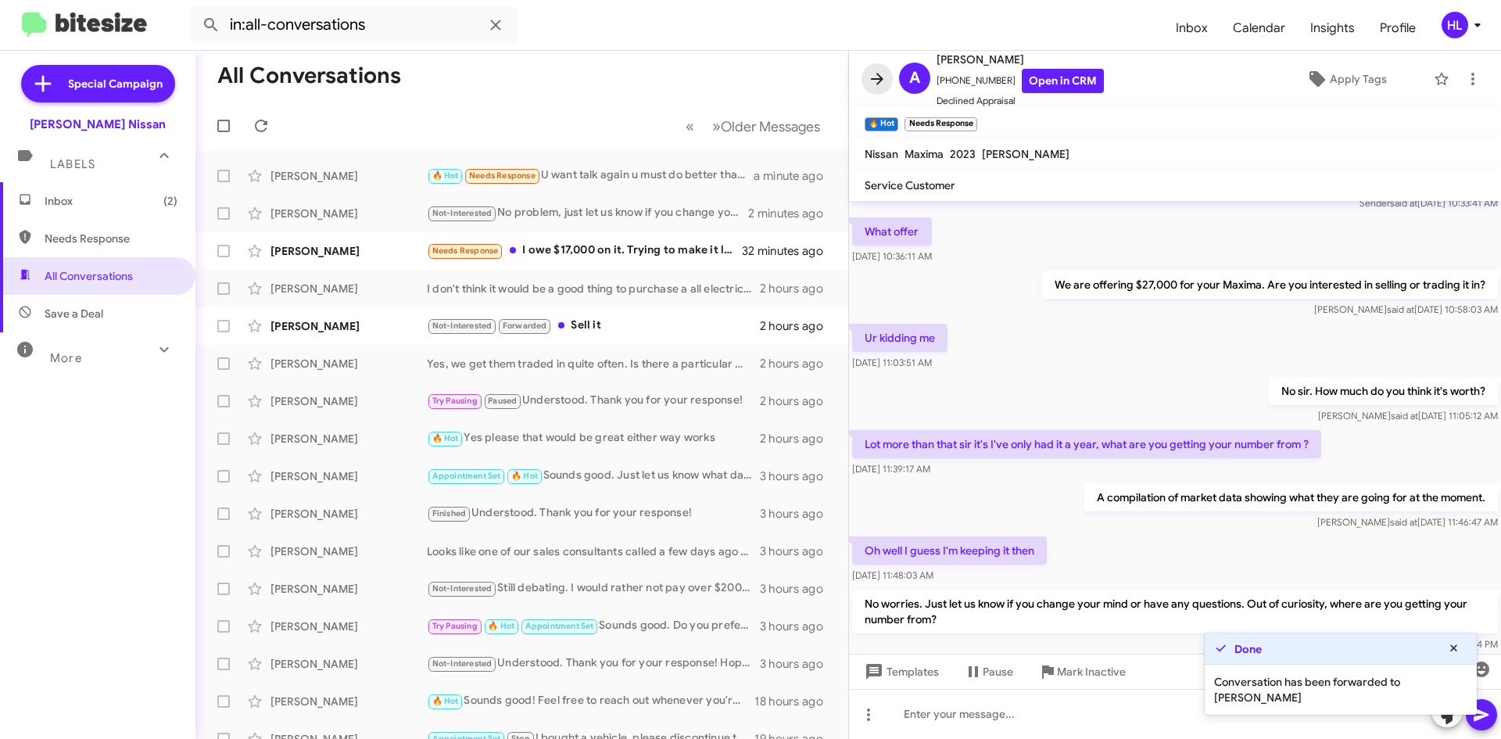
click at [873, 83] on icon at bounding box center [877, 79] width 19 height 19
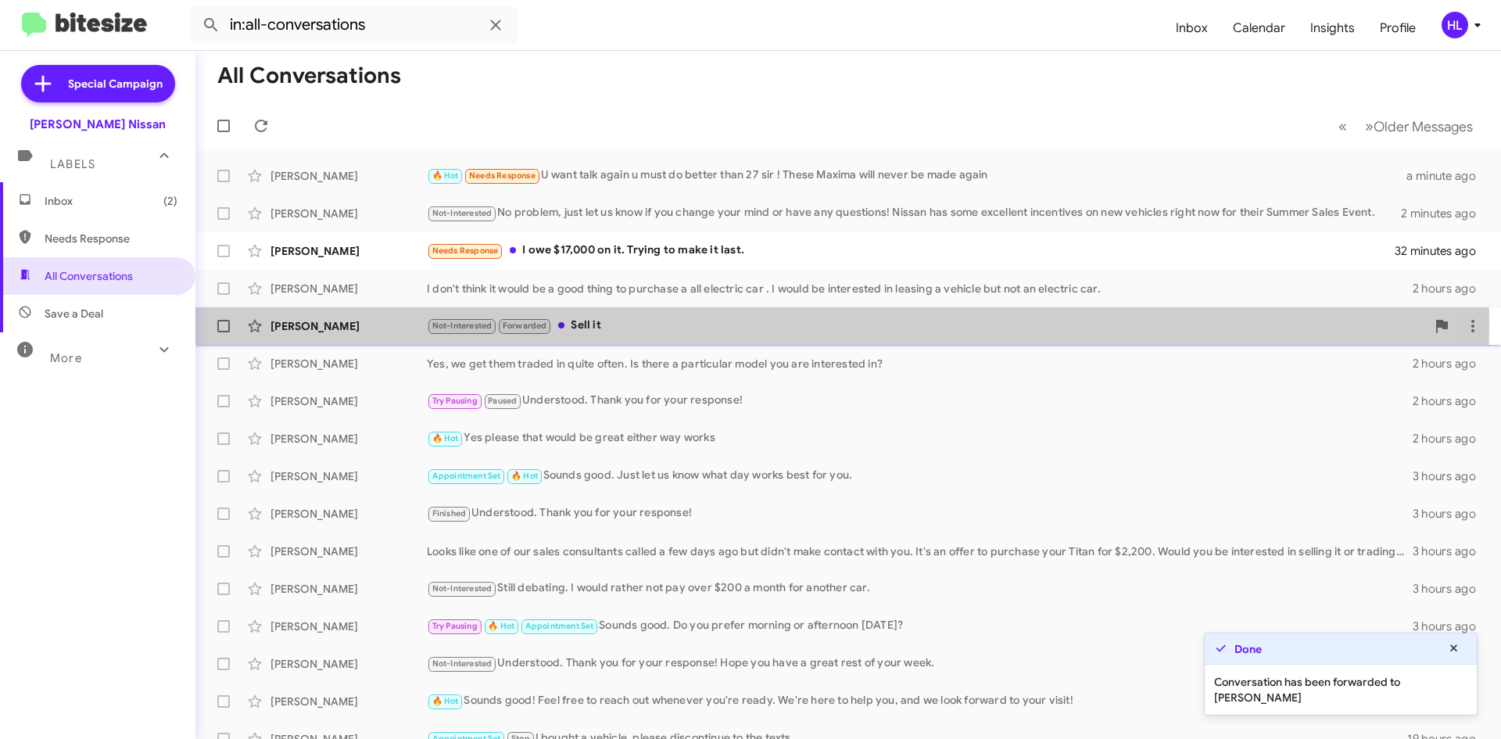
click at [381, 325] on div "[PERSON_NAME]" at bounding box center [349, 326] width 156 height 16
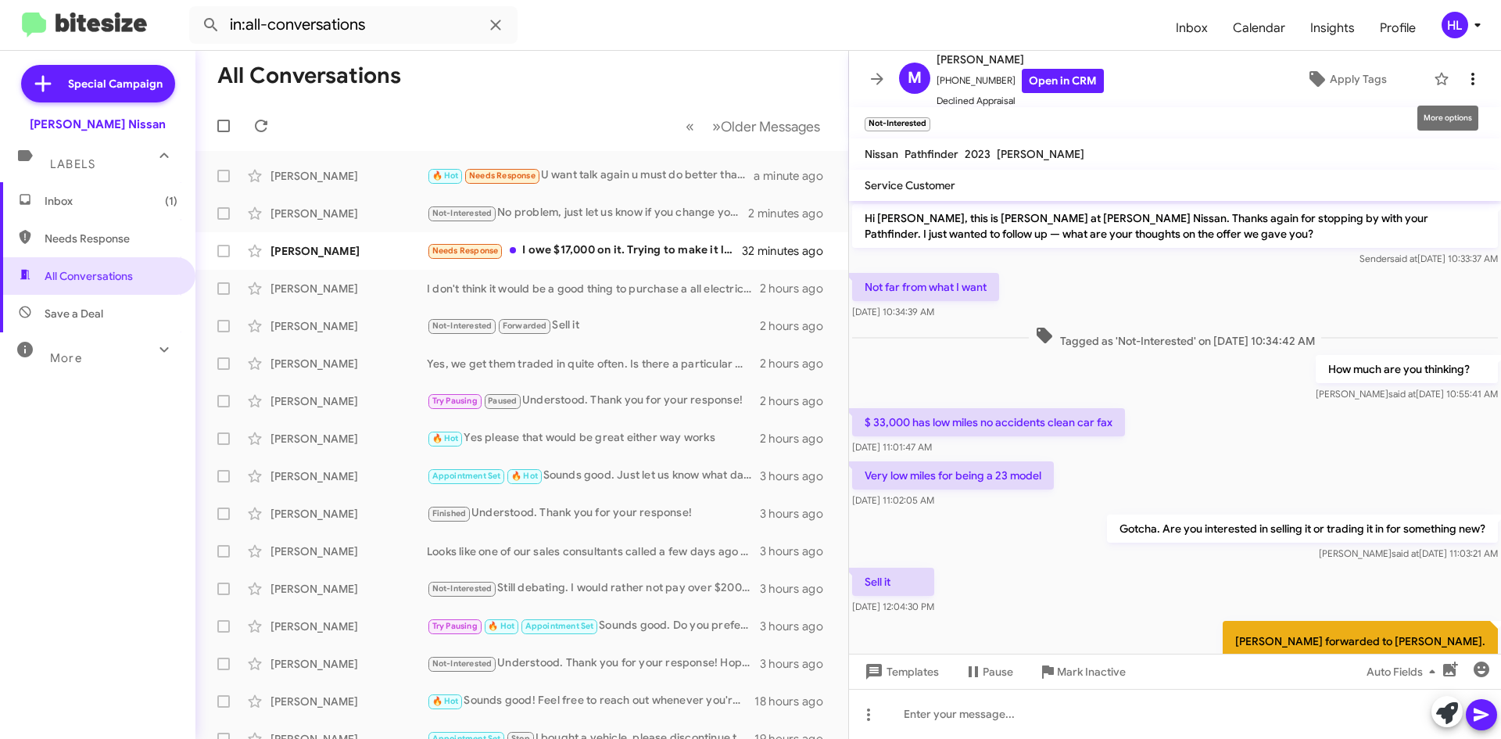
click at [1464, 81] on icon at bounding box center [1473, 79] width 19 height 19
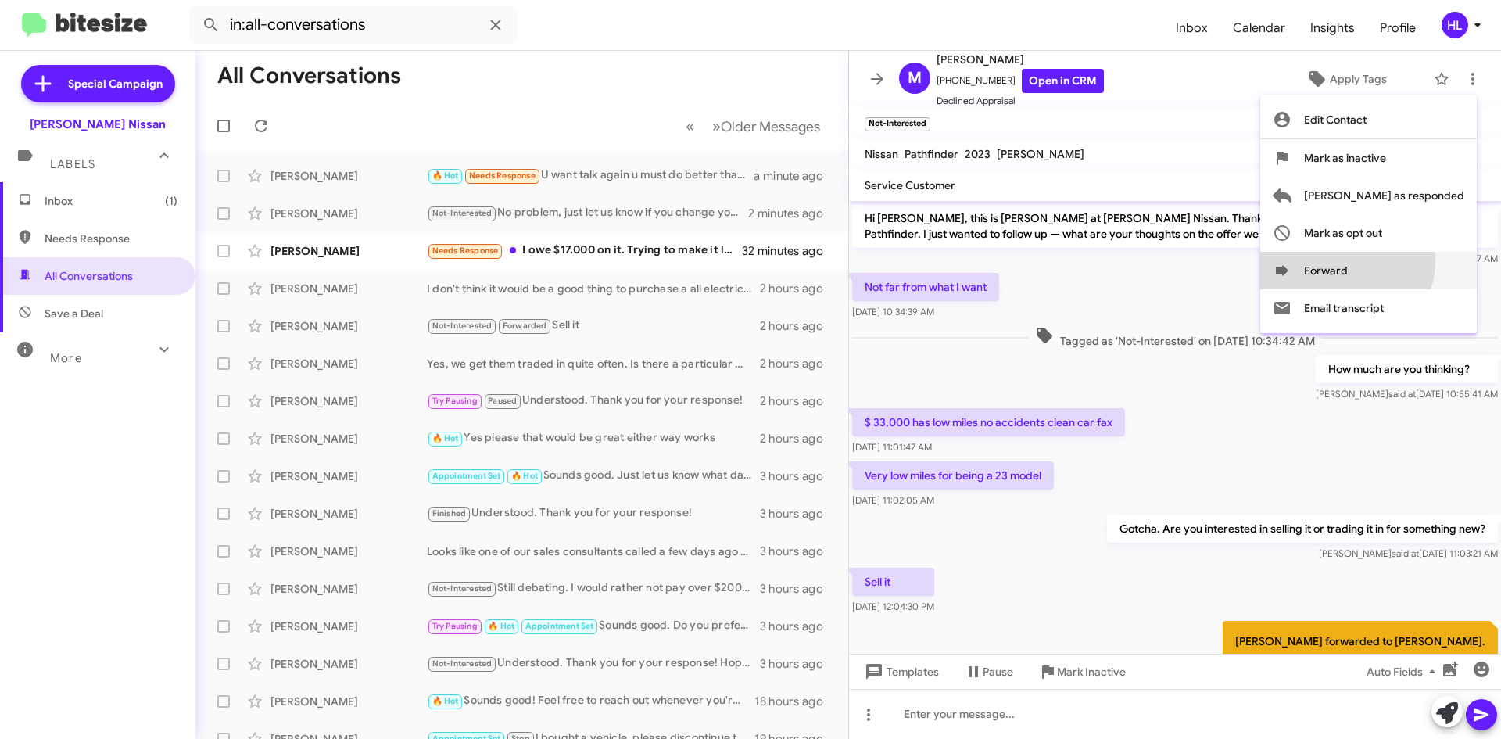
click at [1409, 261] on button "Forward" at bounding box center [1369, 271] width 217 height 38
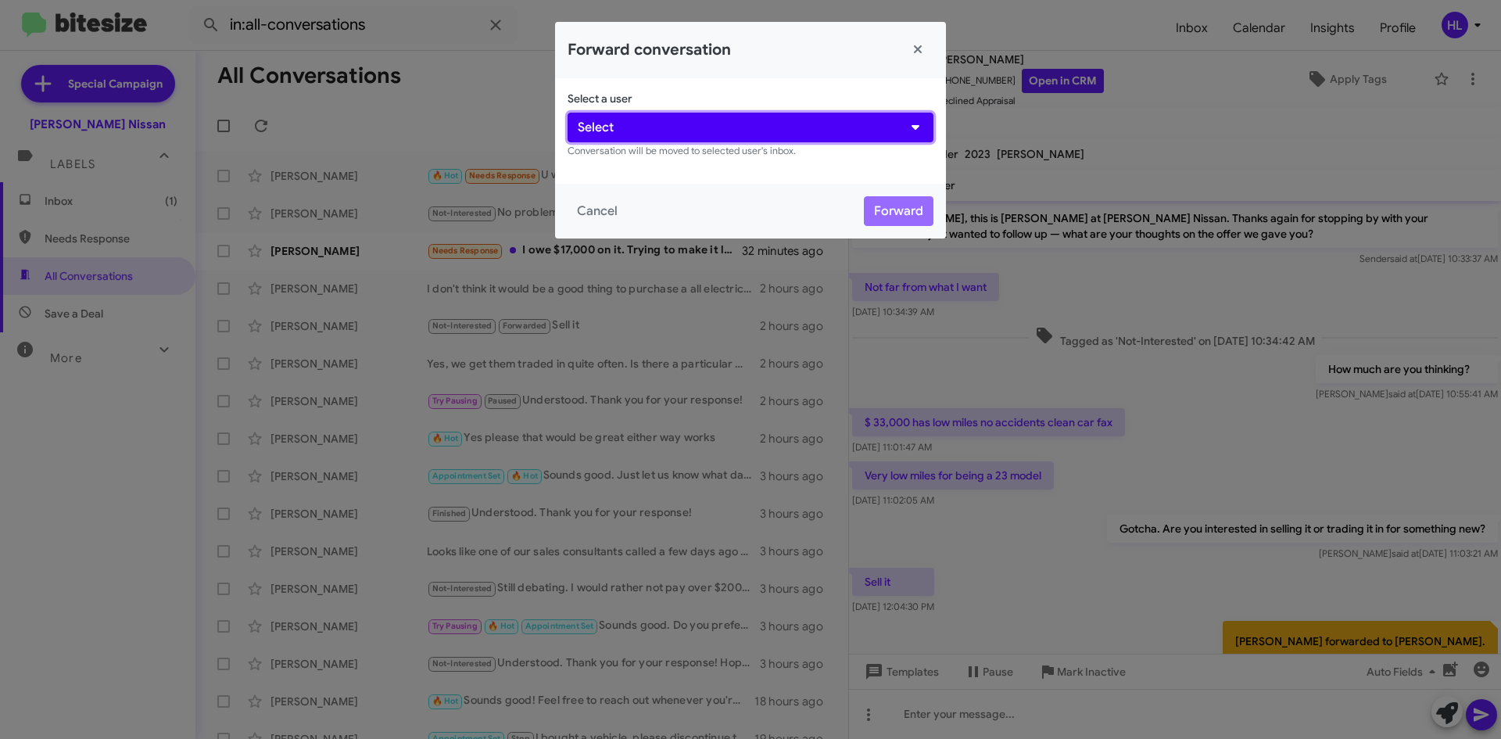
click at [806, 129] on button "Select" at bounding box center [751, 128] width 366 height 30
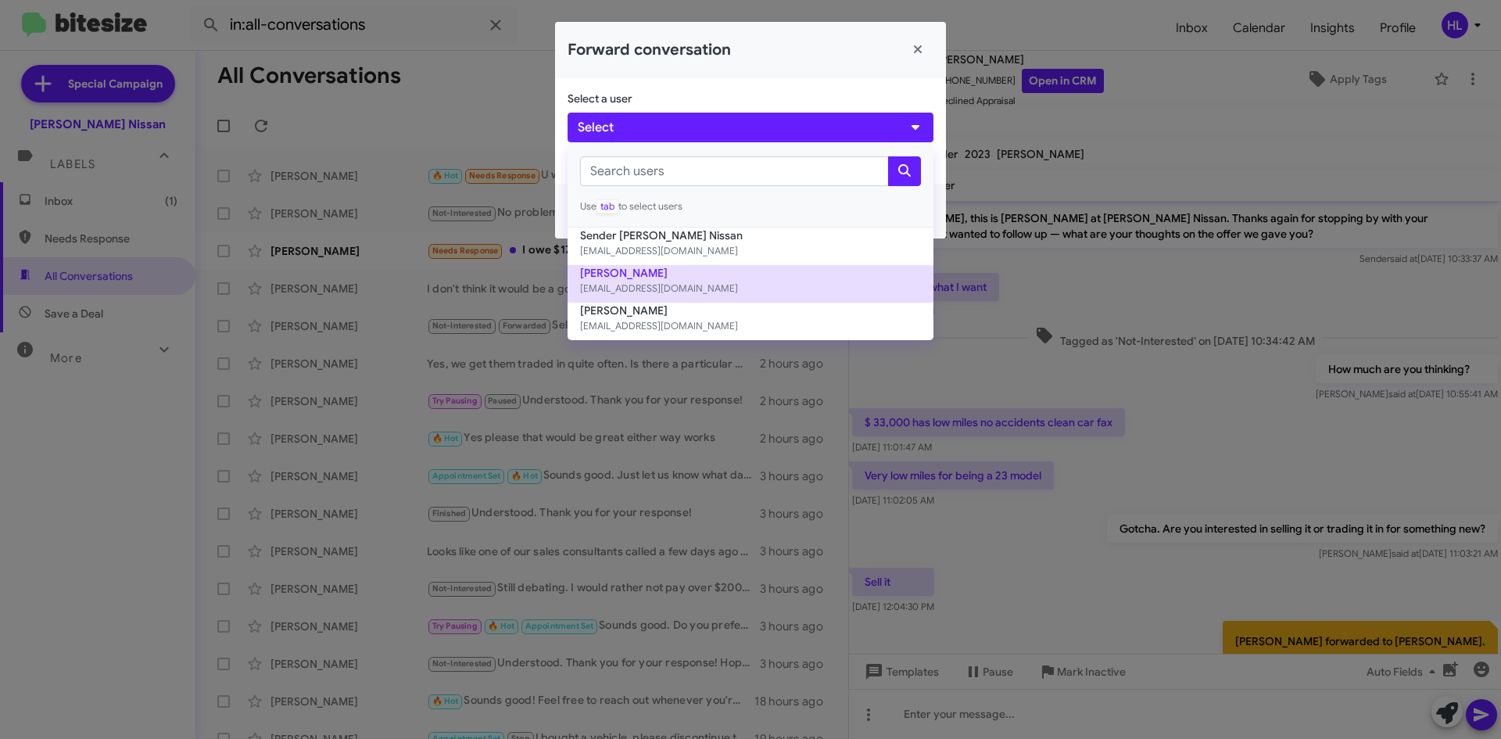
click at [764, 282] on small "[EMAIL_ADDRESS][DOMAIN_NAME]" at bounding box center [750, 289] width 341 height 16
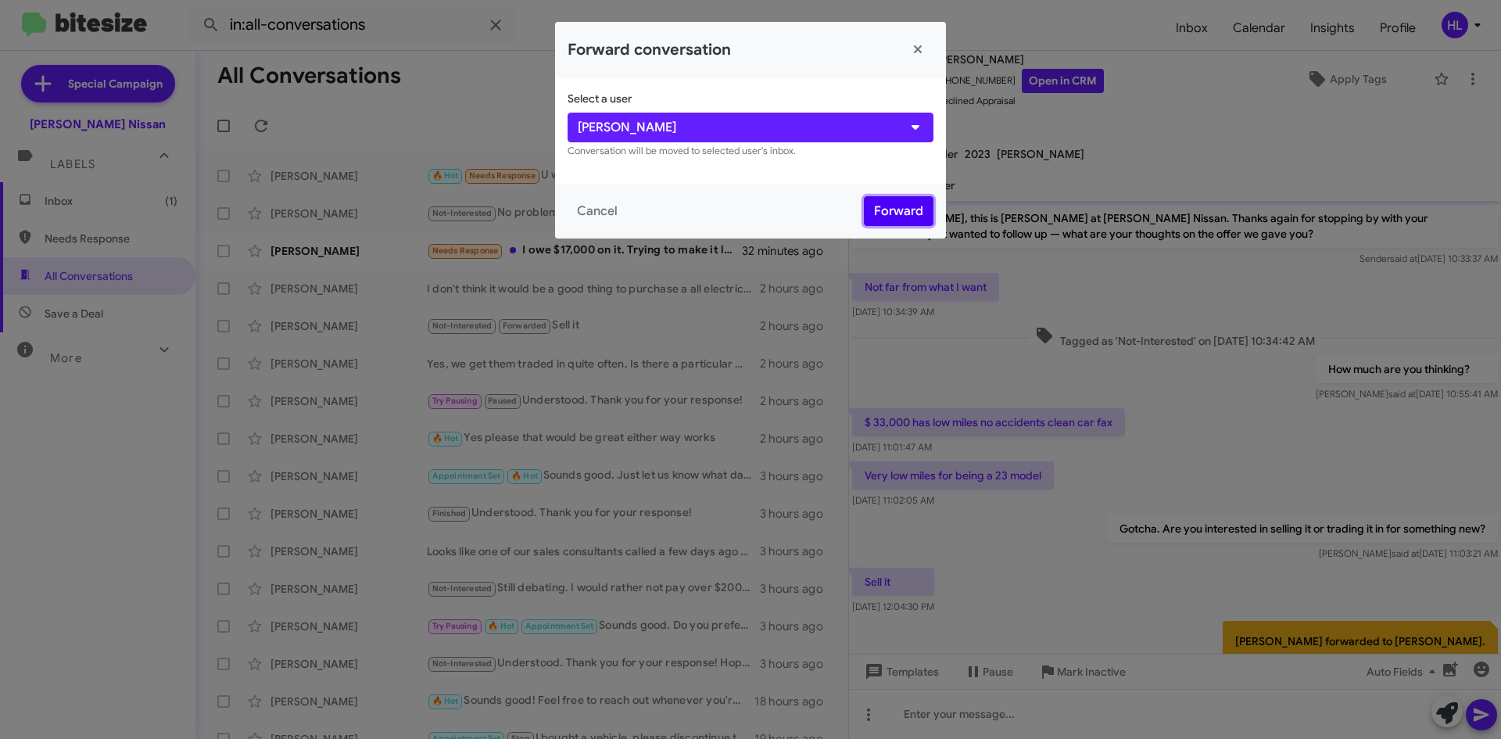
click at [903, 207] on button "Forward" at bounding box center [899, 211] width 70 height 30
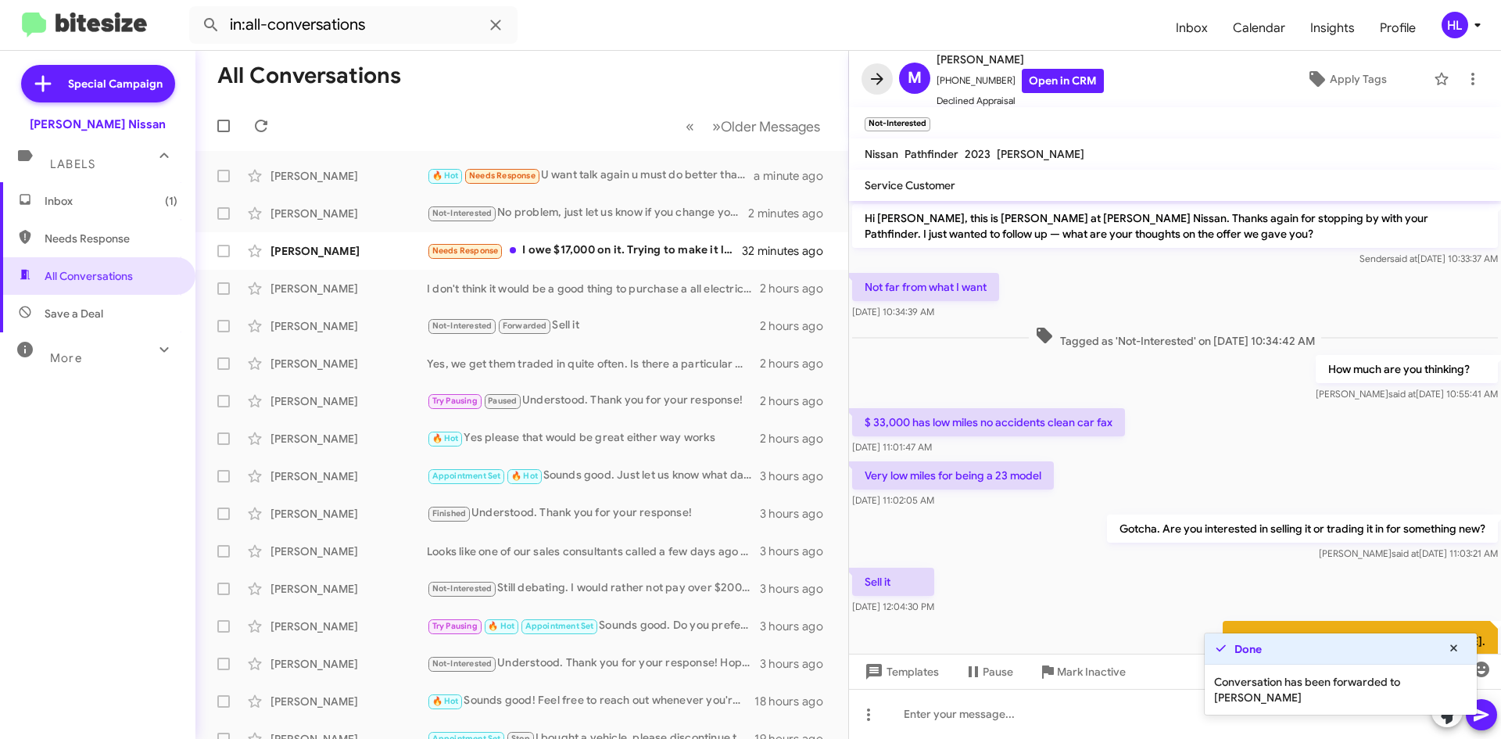
click at [880, 74] on icon at bounding box center [877, 79] width 19 height 19
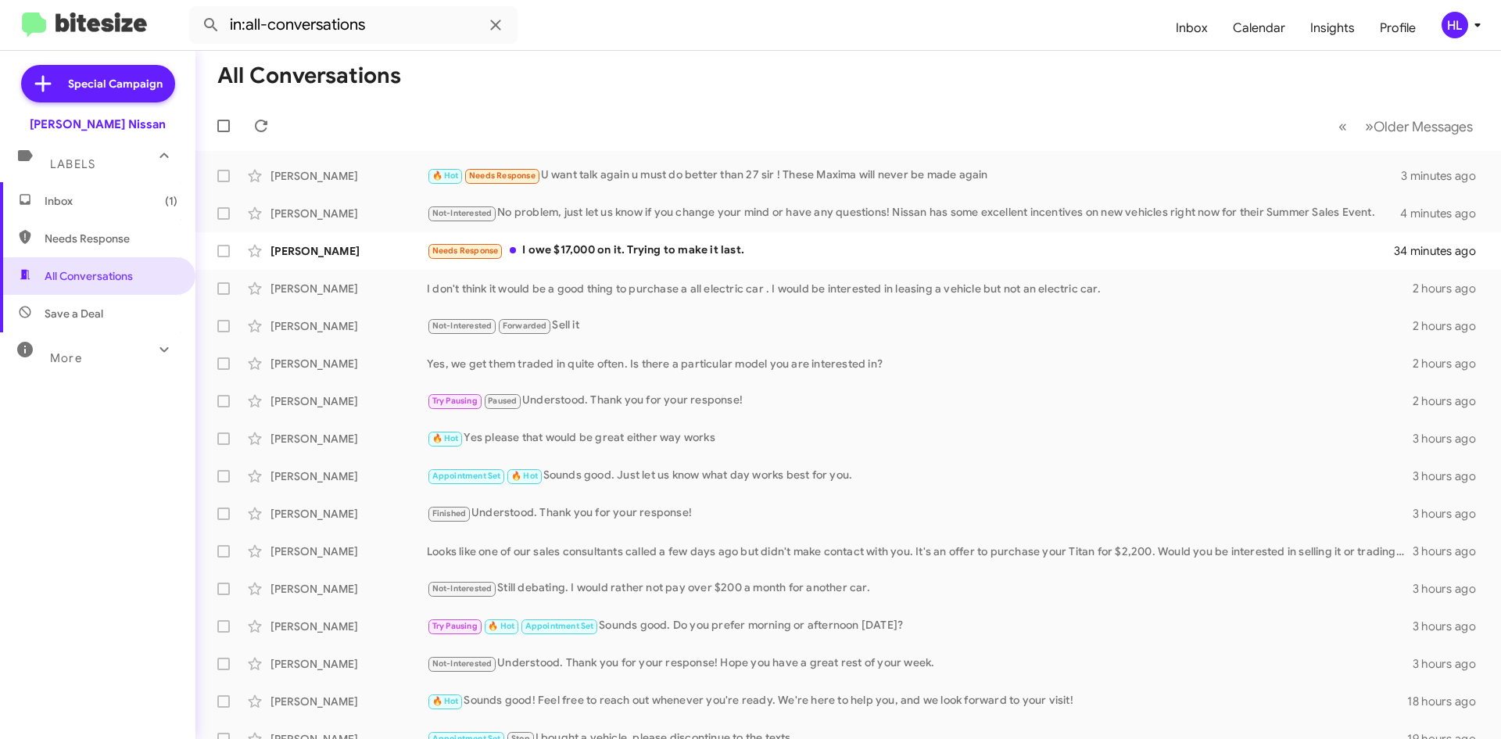
click at [93, 24] on img at bounding box center [84, 26] width 125 height 26
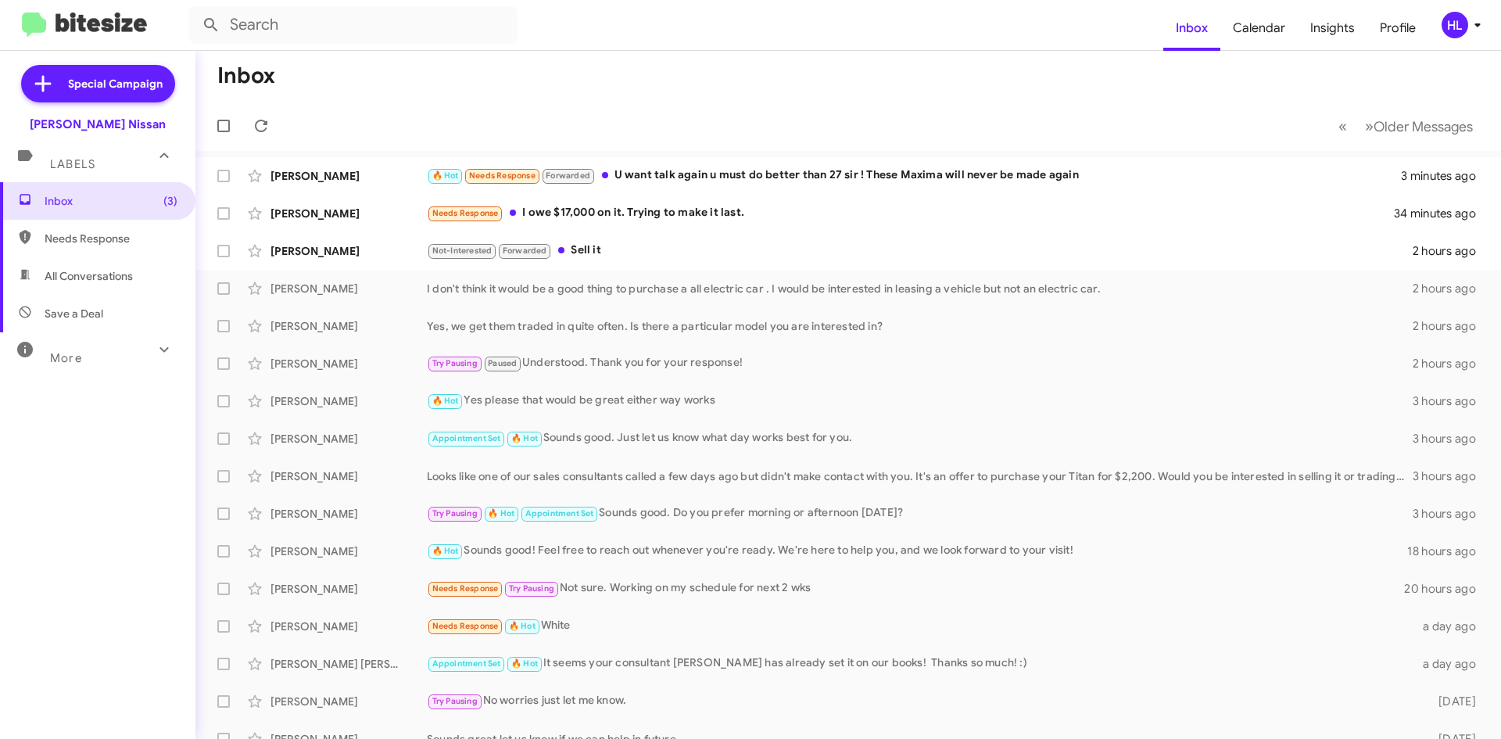
click at [127, 284] on span "All Conversations" at bounding box center [97, 276] width 195 height 38
type input "in:all-conversations"
